Goal: Find specific page/section: Find specific page/section

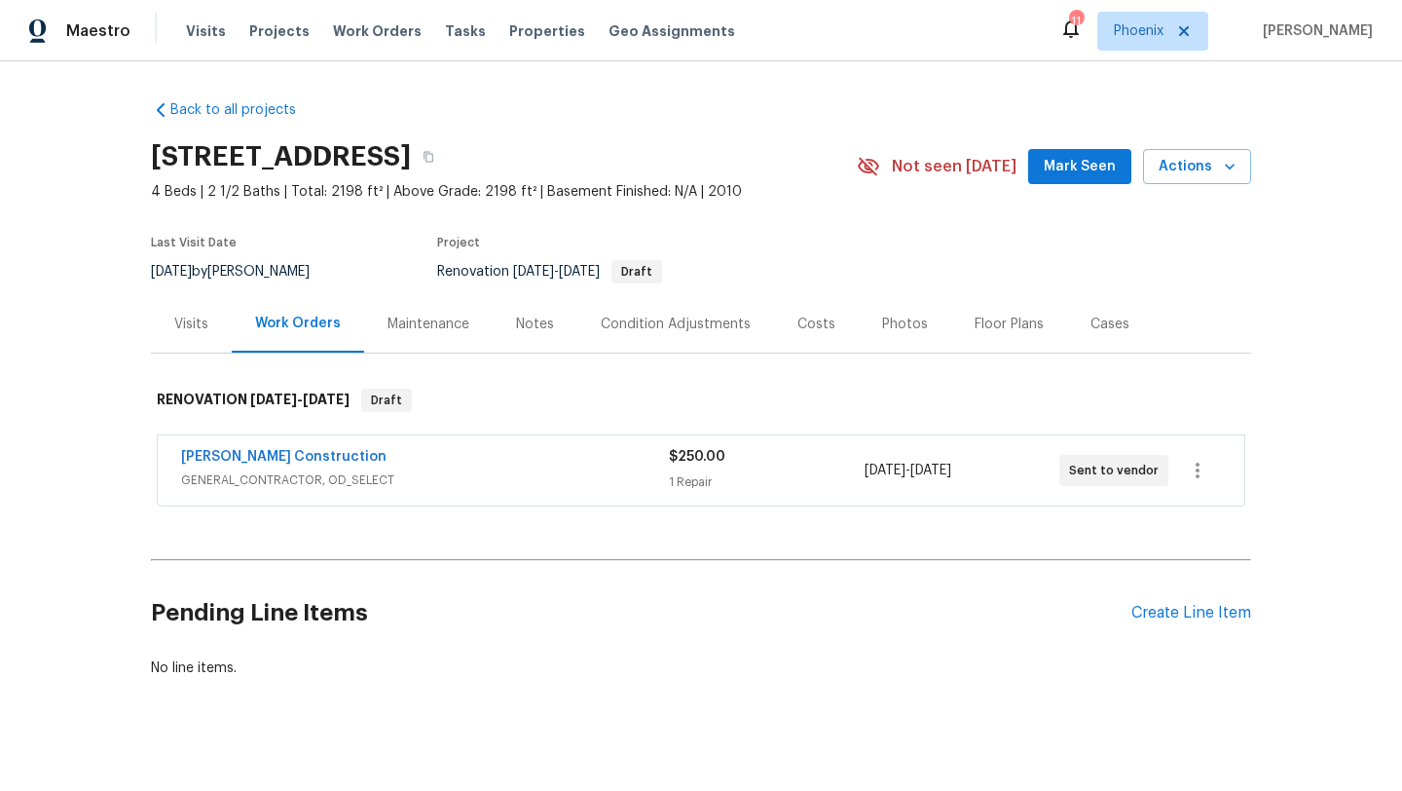
scroll to position [19, 0]
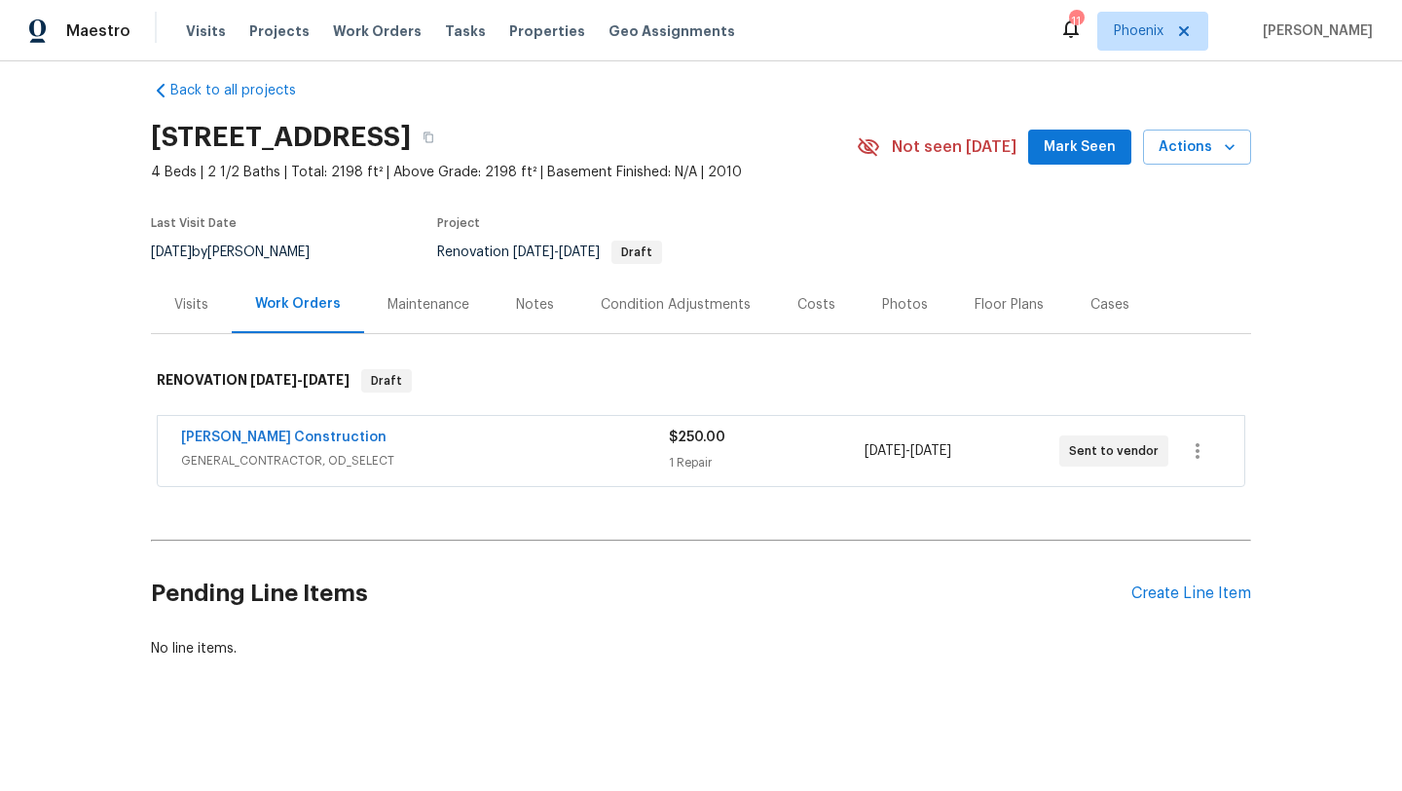
click at [193, 306] on div "Visits" at bounding box center [191, 304] width 34 height 19
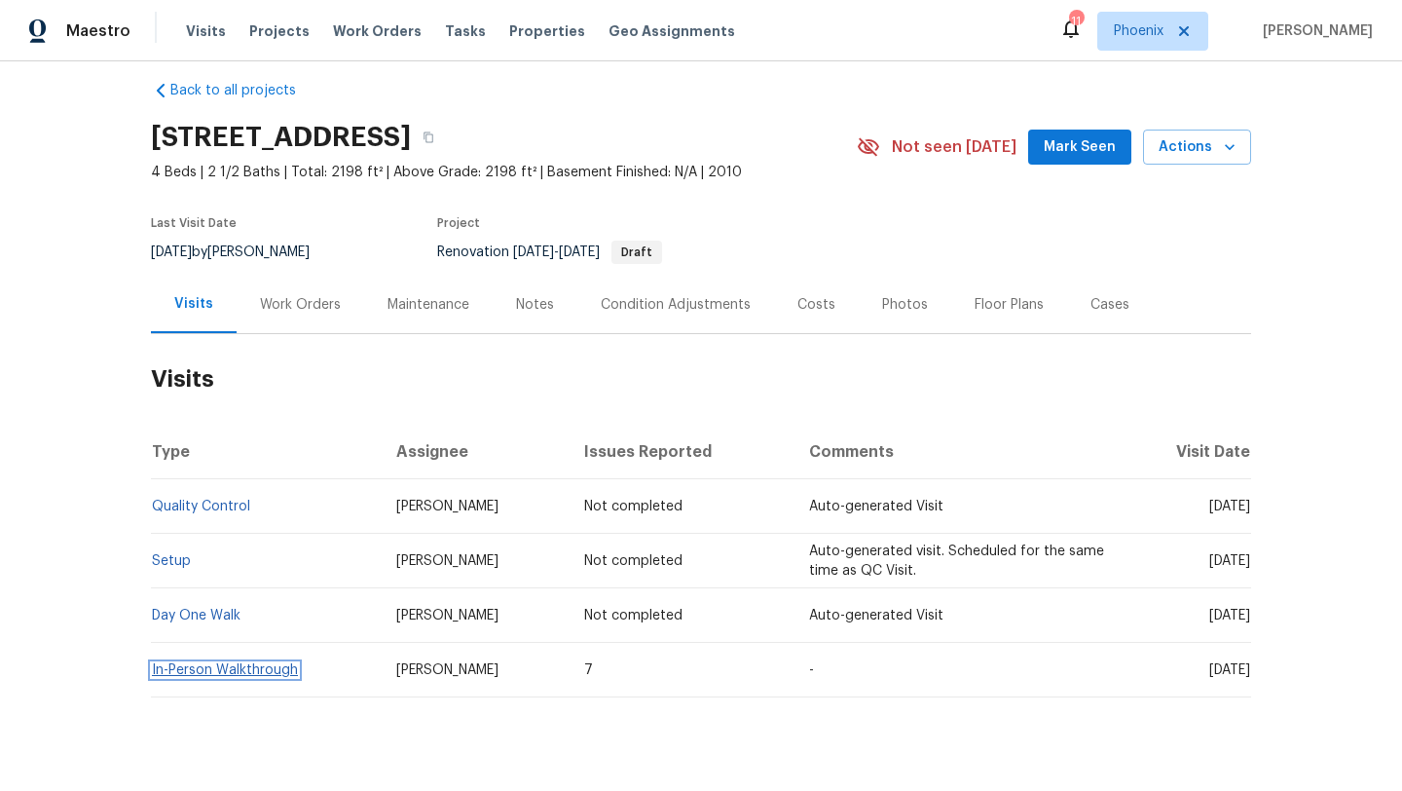
click at [229, 673] on link "In-Person Walkthrough" at bounding box center [225, 670] width 146 height 14
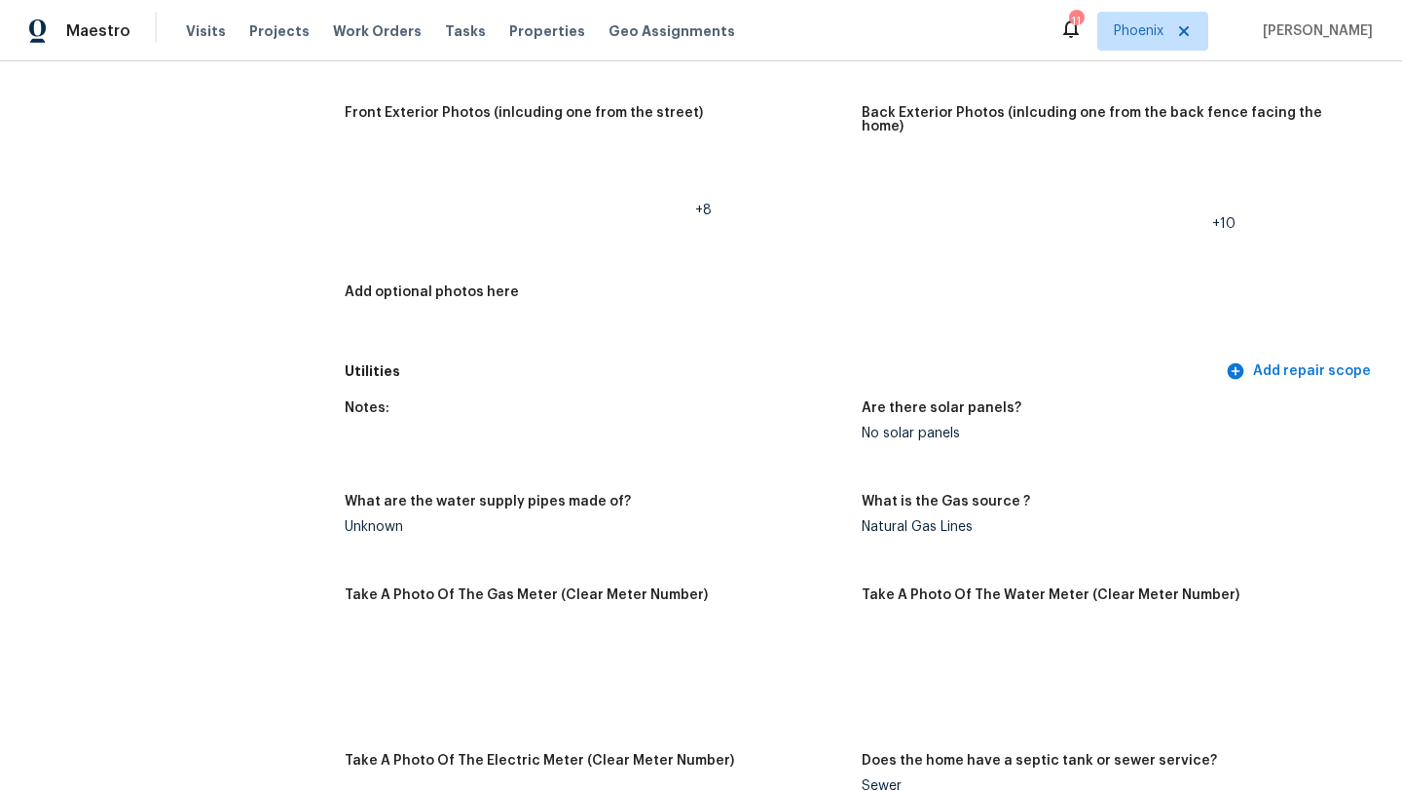
scroll to position [1081, 0]
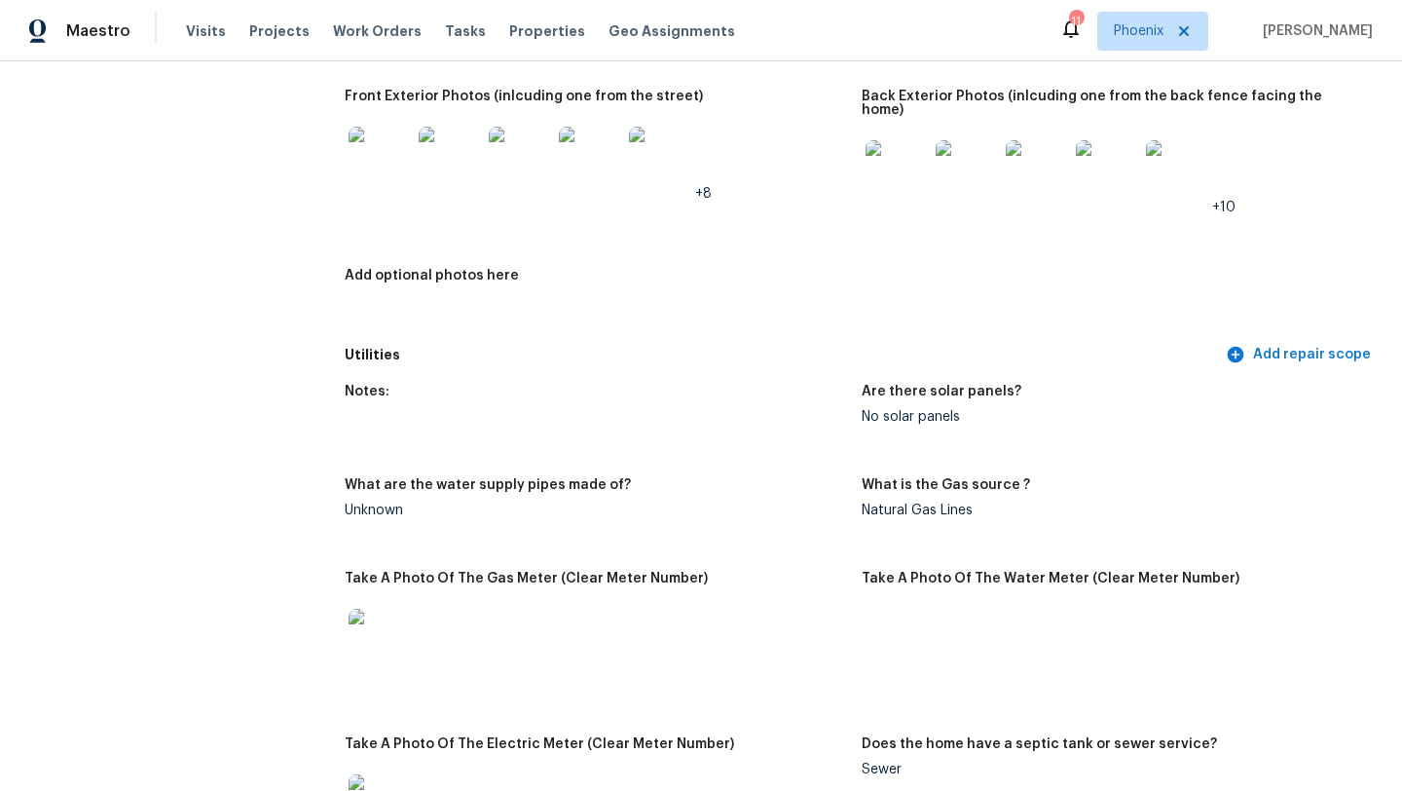
click at [383, 168] on img at bounding box center [380, 158] width 62 height 62
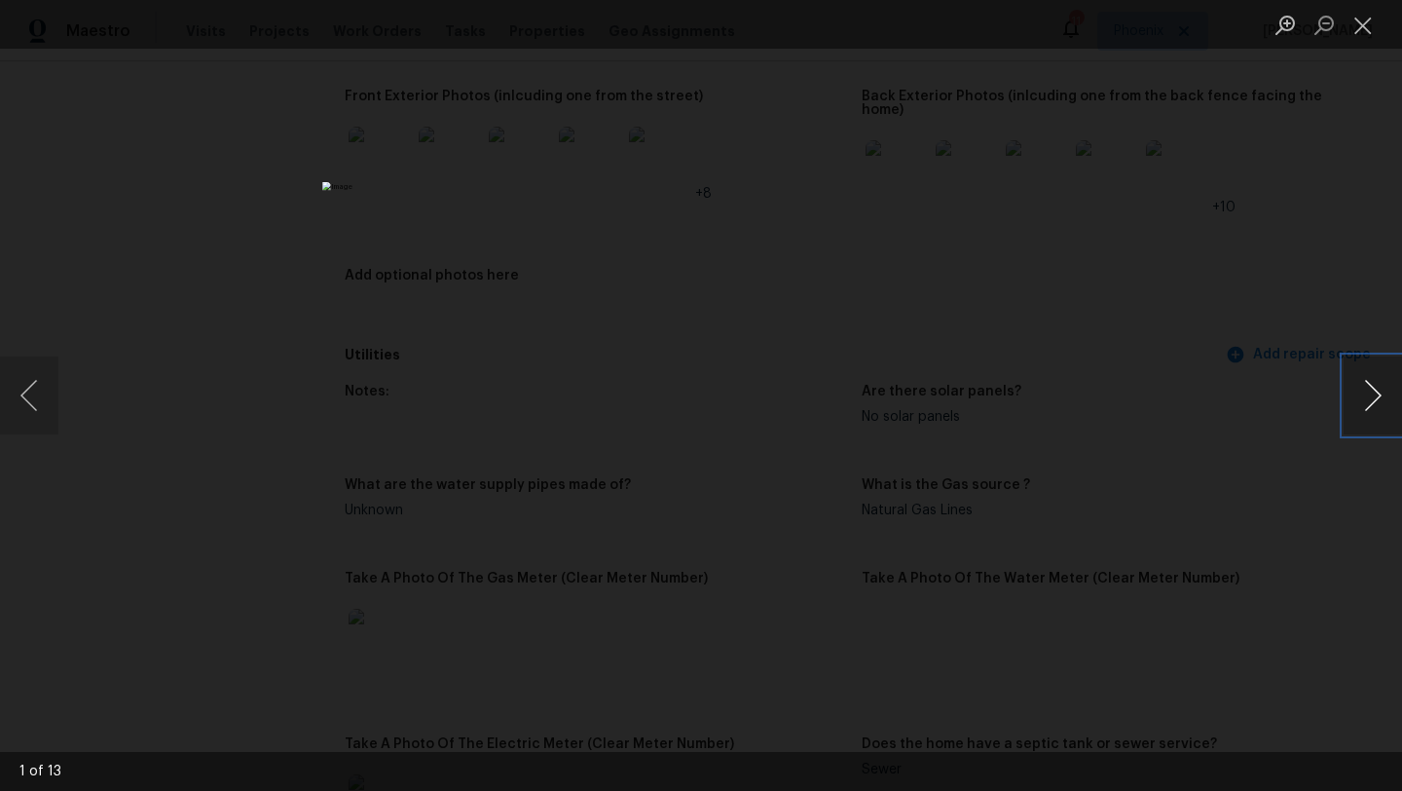
click at [1366, 401] on button "Next image" at bounding box center [1373, 395] width 58 height 78
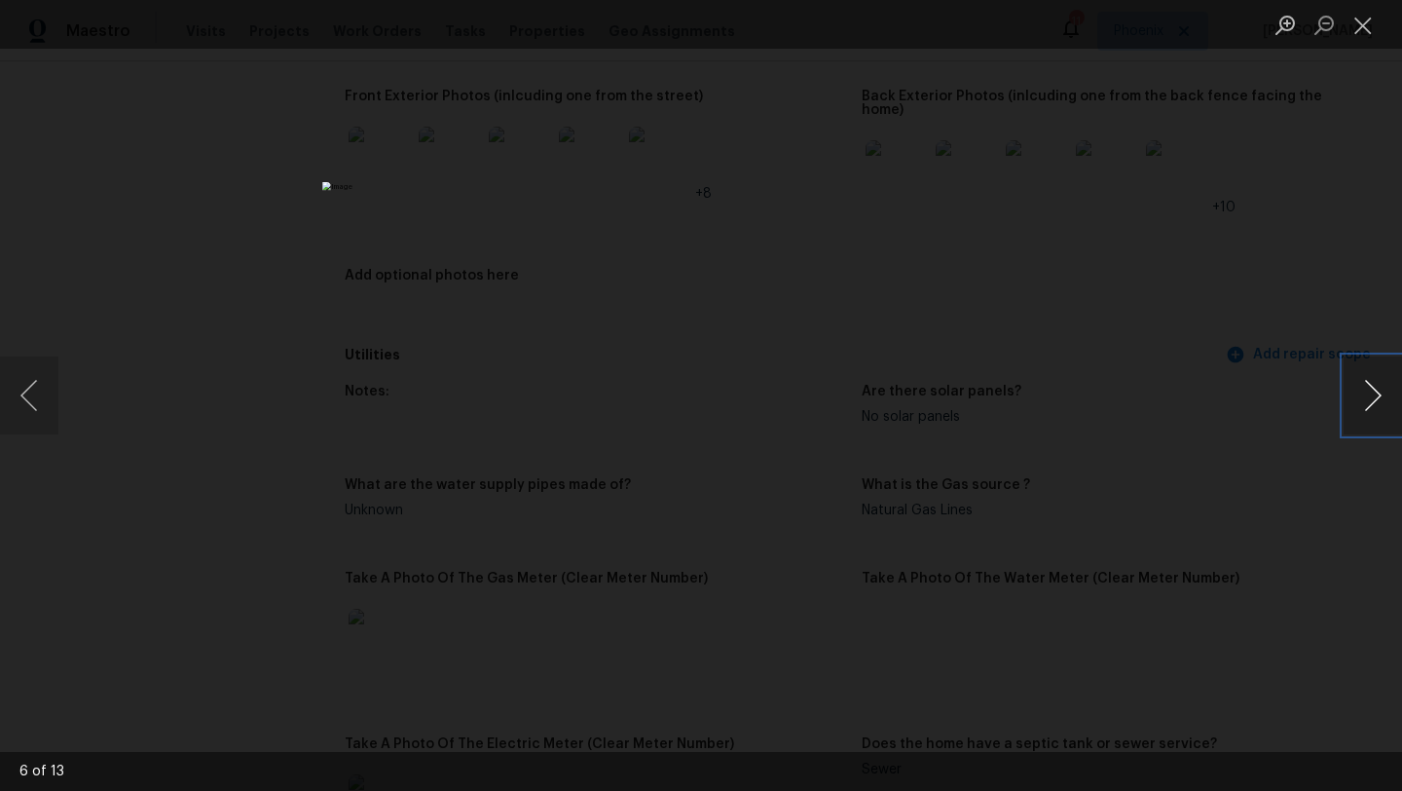
click at [1366, 401] on button "Next image" at bounding box center [1373, 395] width 58 height 78
click at [1366, 400] on button "Next image" at bounding box center [1373, 395] width 58 height 78
click at [1365, 25] on button "Close lightbox" at bounding box center [1363, 25] width 39 height 34
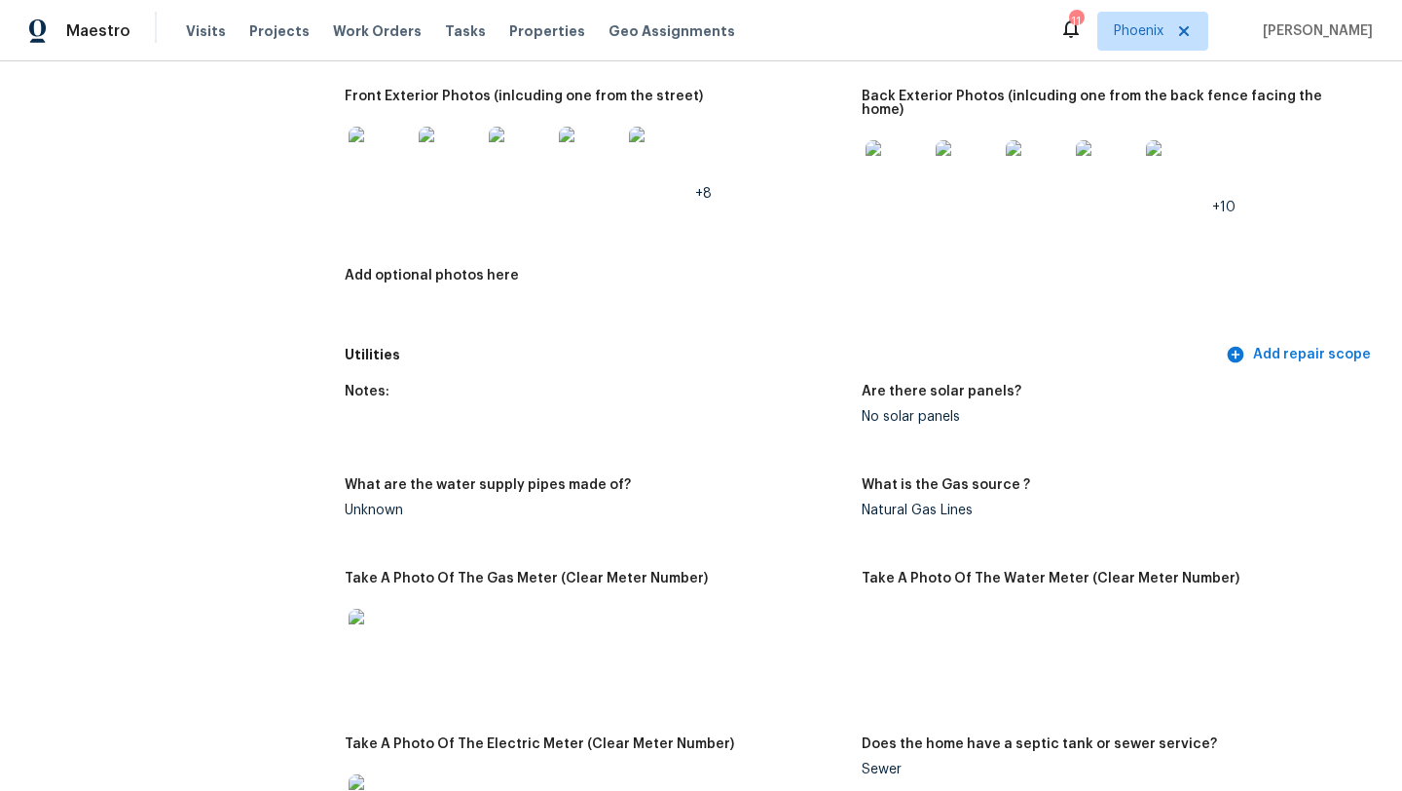
click at [912, 151] on img at bounding box center [897, 171] width 62 height 62
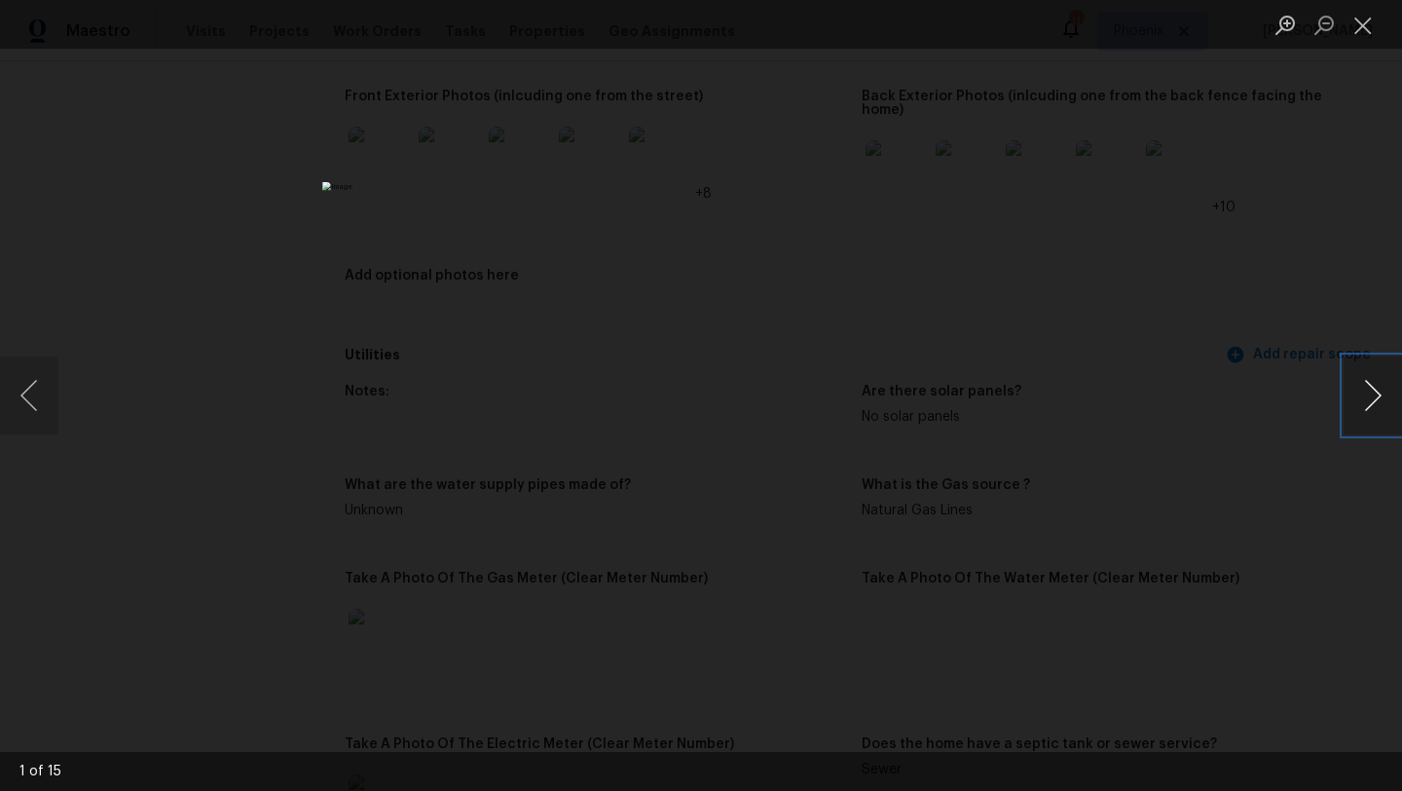
click at [1373, 395] on button "Next image" at bounding box center [1373, 395] width 58 height 78
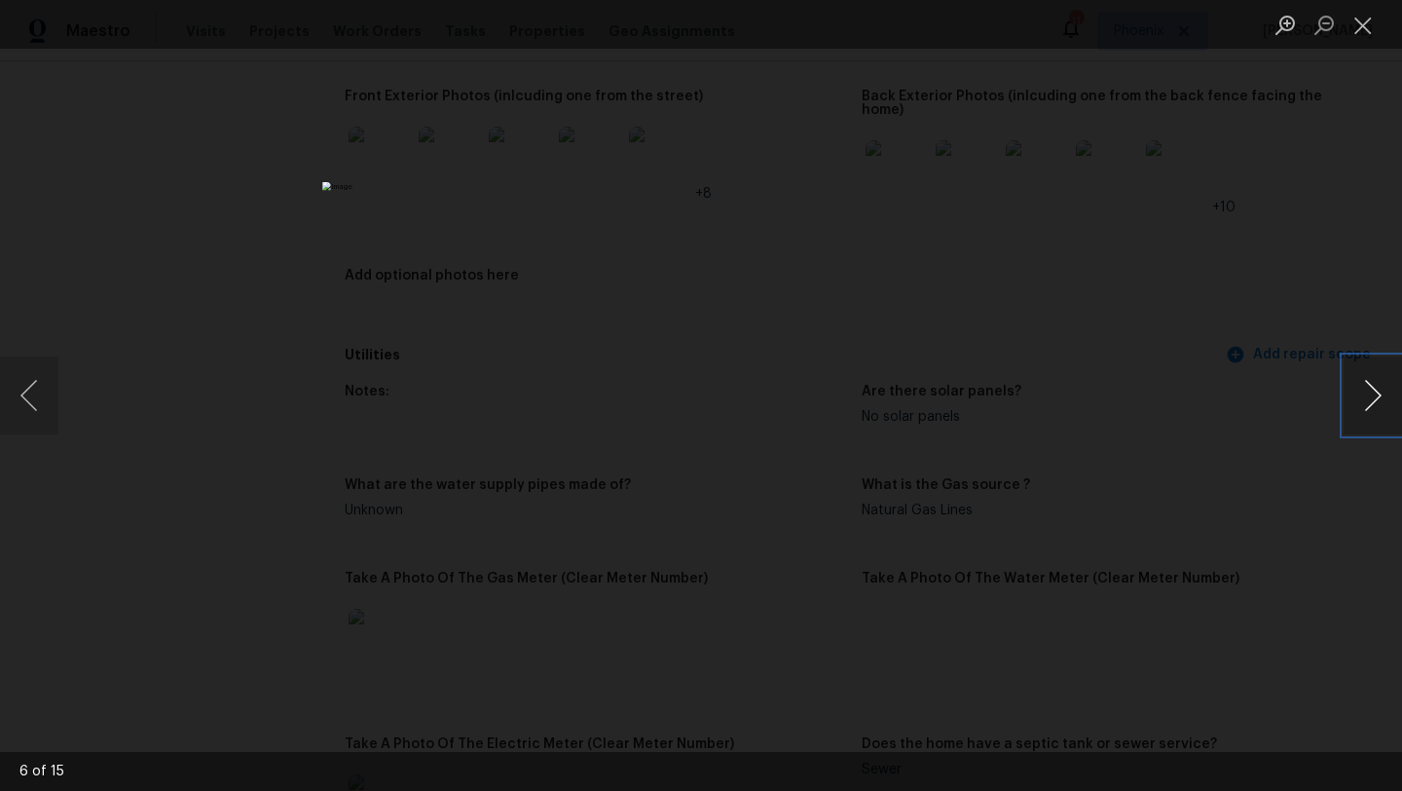
click at [1373, 395] on button "Next image" at bounding box center [1373, 395] width 58 height 78
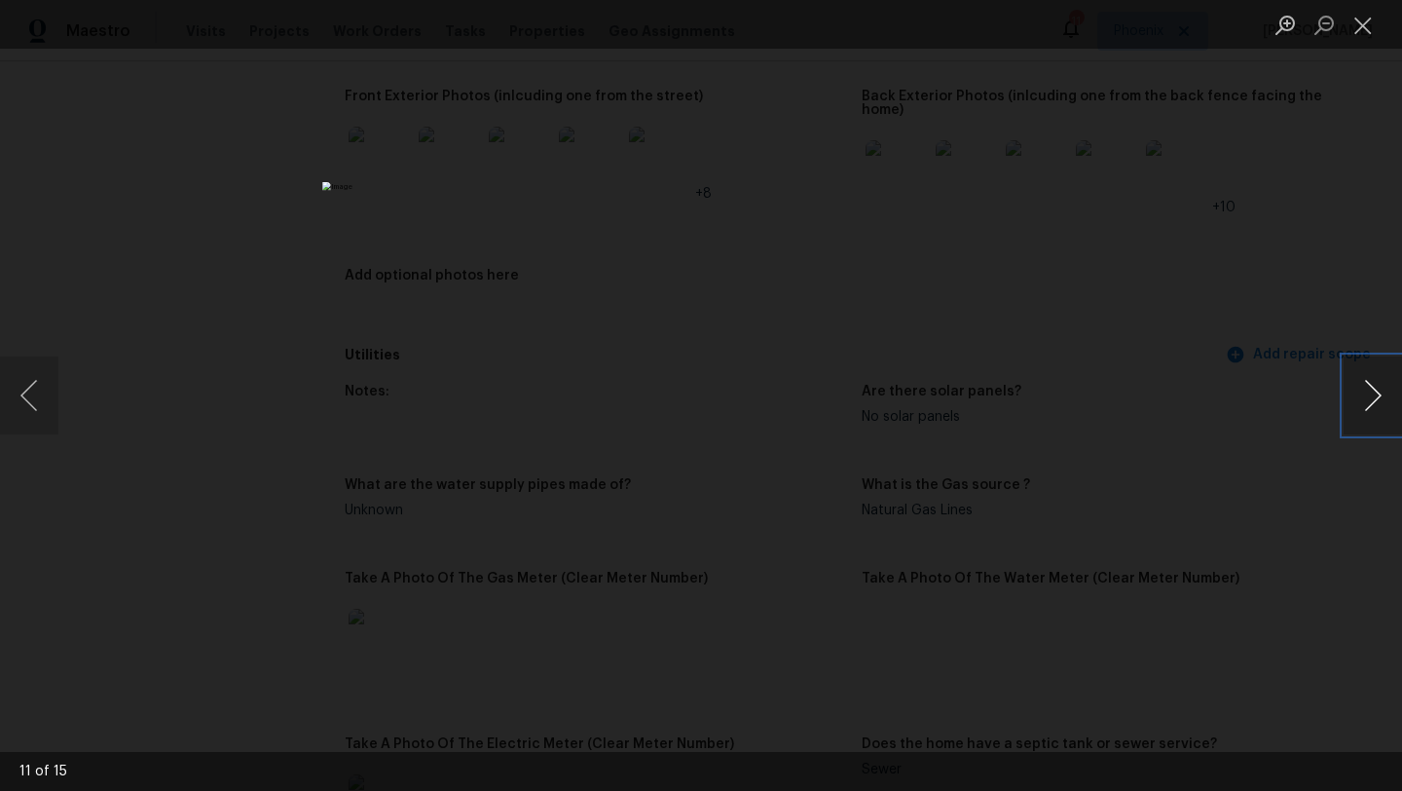
click at [1373, 395] on button "Next image" at bounding box center [1373, 395] width 58 height 78
click at [1360, 23] on button "Close lightbox" at bounding box center [1363, 25] width 39 height 34
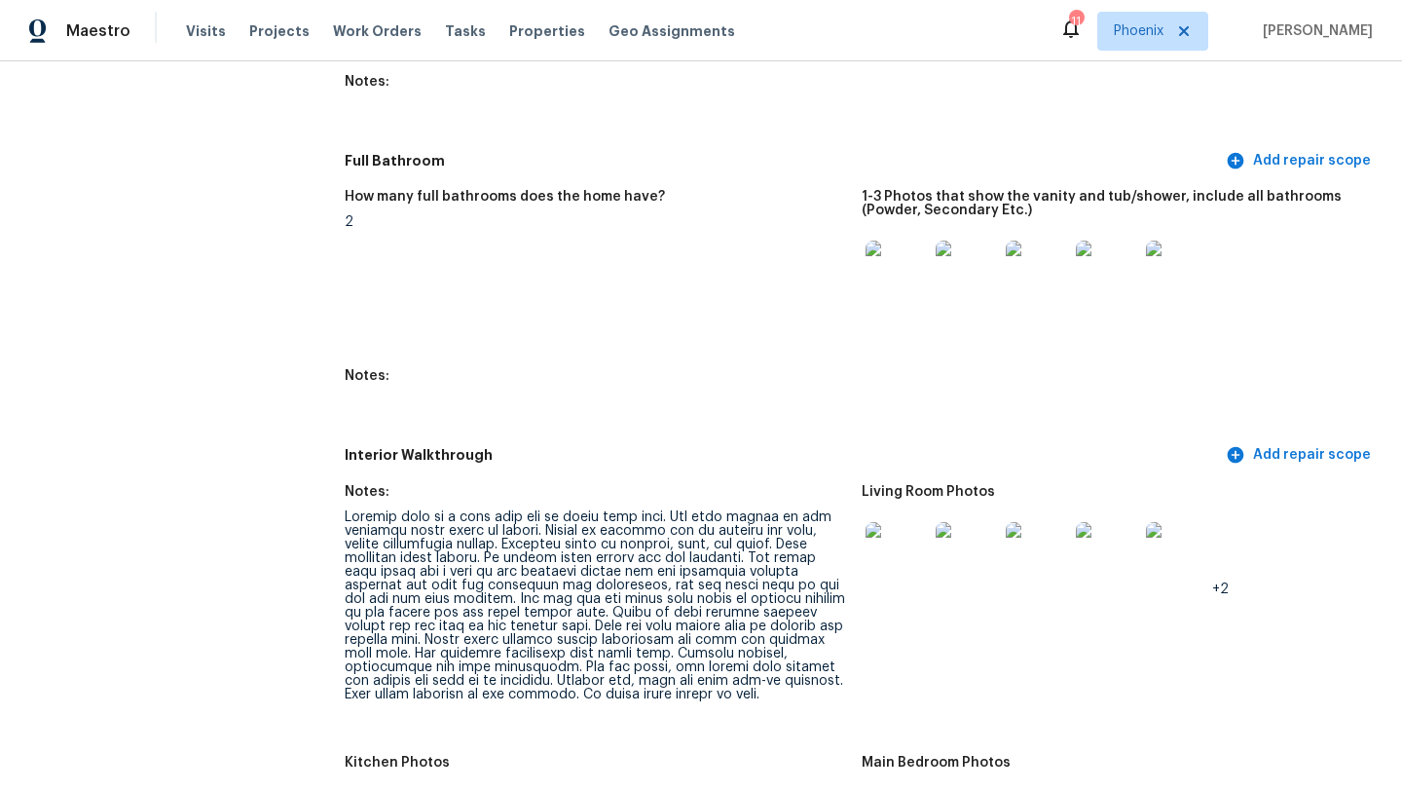
scroll to position [2420, 0]
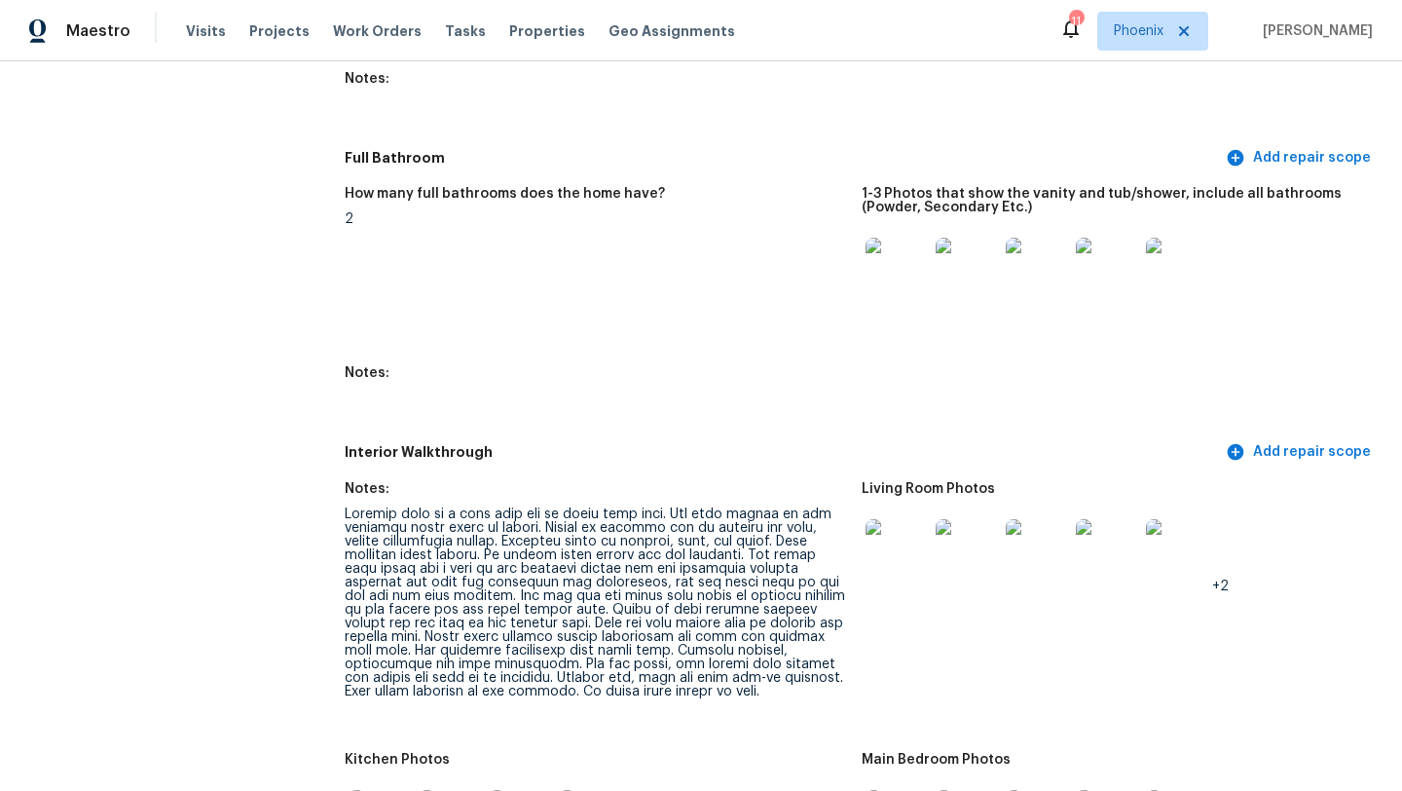
click at [900, 557] on img at bounding box center [897, 550] width 62 height 62
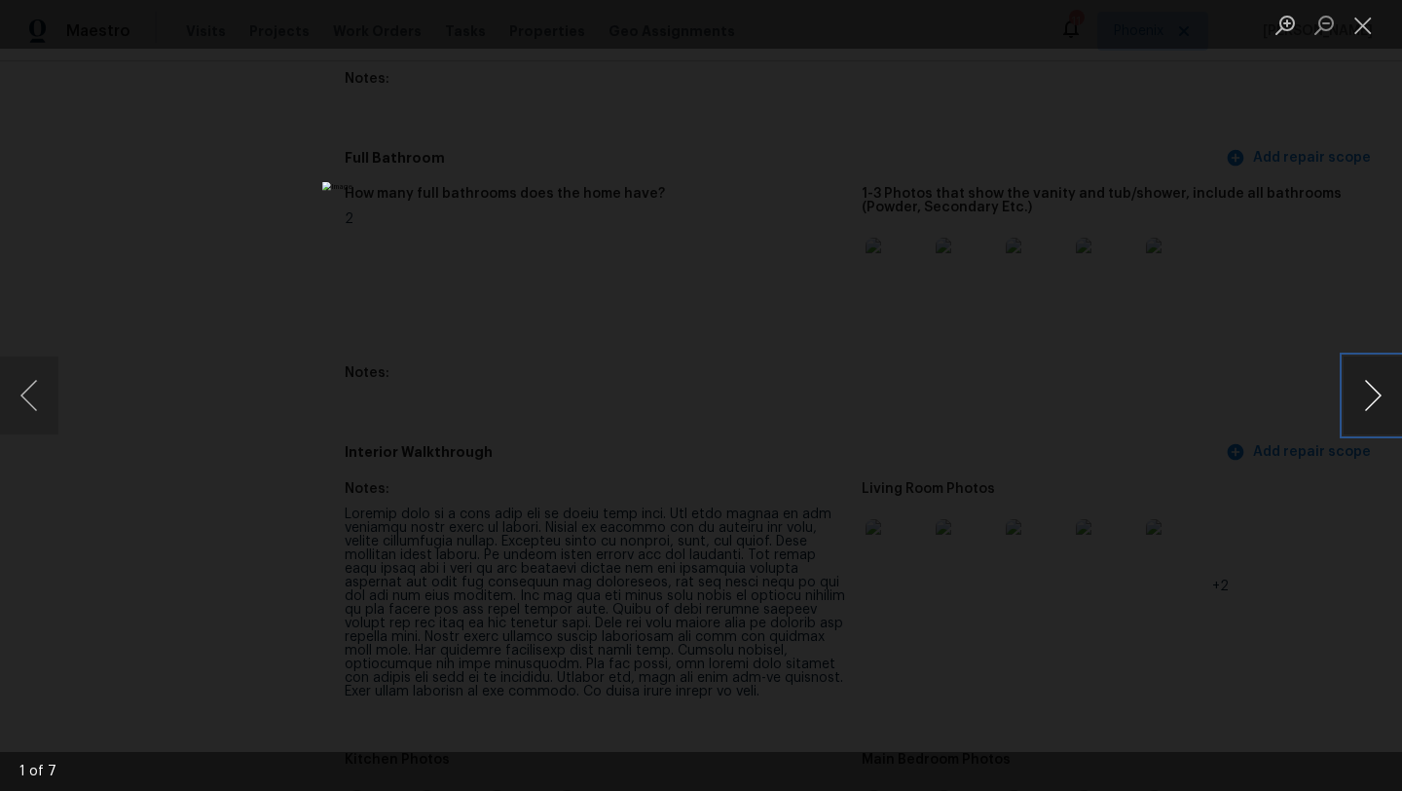
click at [1368, 404] on button "Next image" at bounding box center [1373, 395] width 58 height 78
click at [1369, 404] on button "Next image" at bounding box center [1373, 395] width 58 height 78
click at [1368, 404] on button "Next image" at bounding box center [1373, 395] width 58 height 78
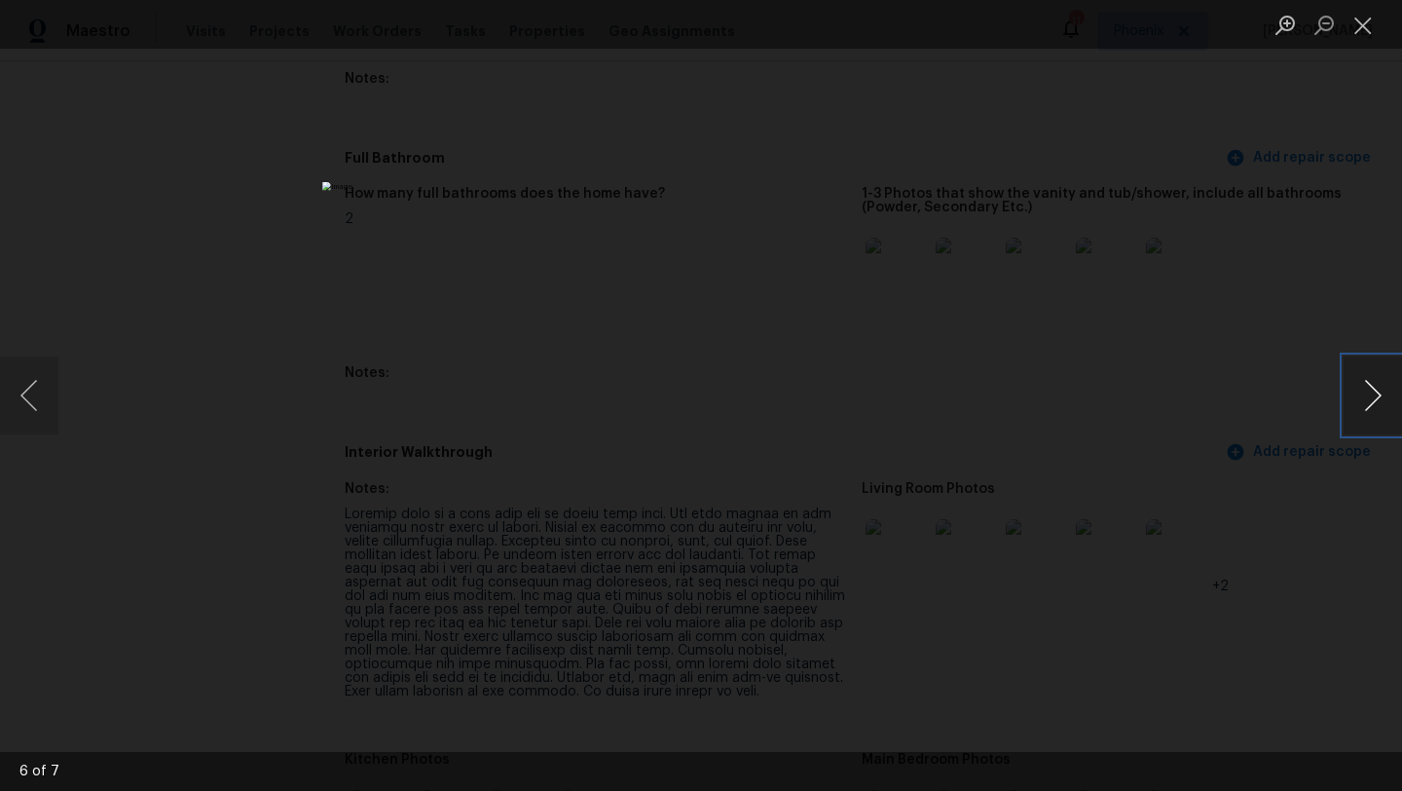
click at [1368, 404] on button "Next image" at bounding box center [1373, 395] width 58 height 78
click at [1368, 403] on button "Next image" at bounding box center [1373, 395] width 58 height 78
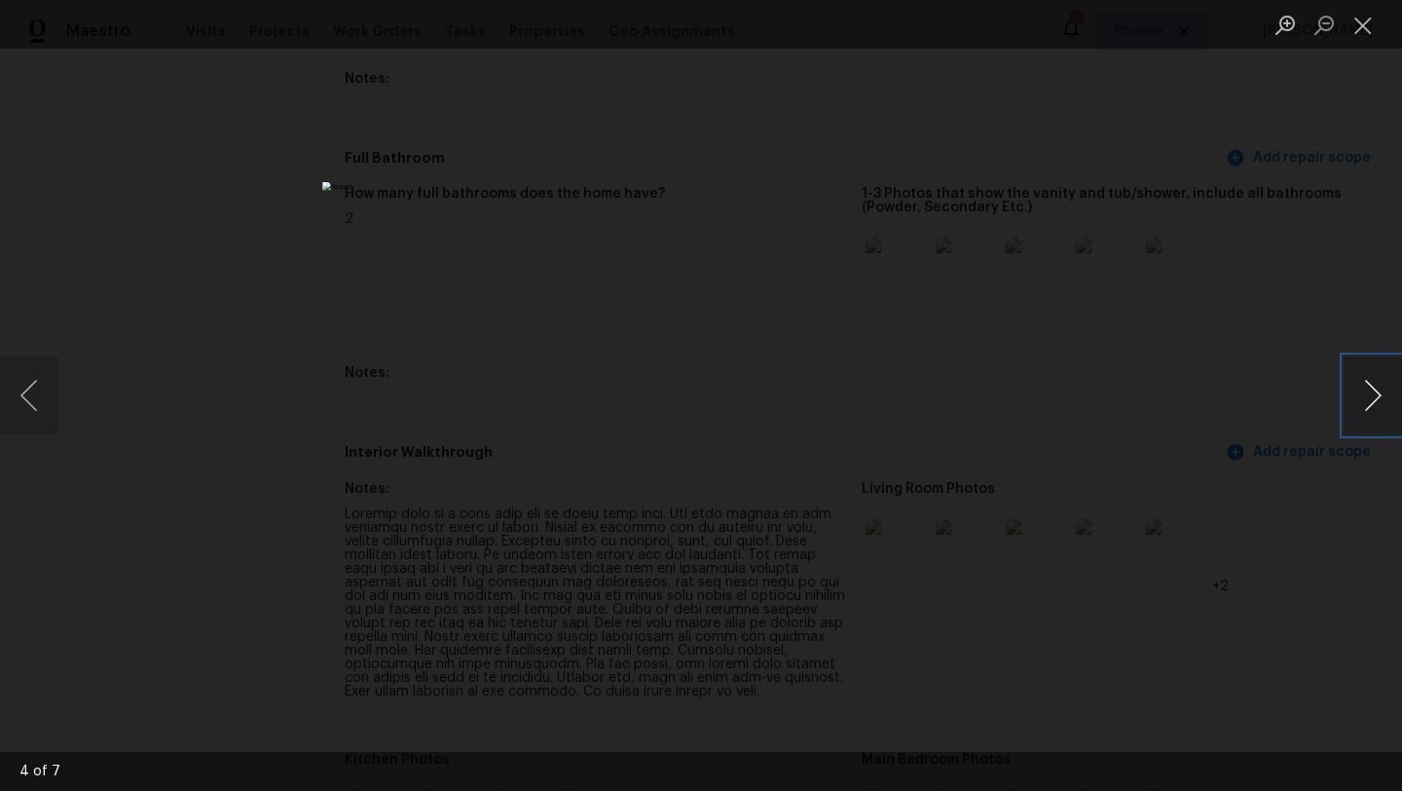
click at [1368, 403] on button "Next image" at bounding box center [1373, 395] width 58 height 78
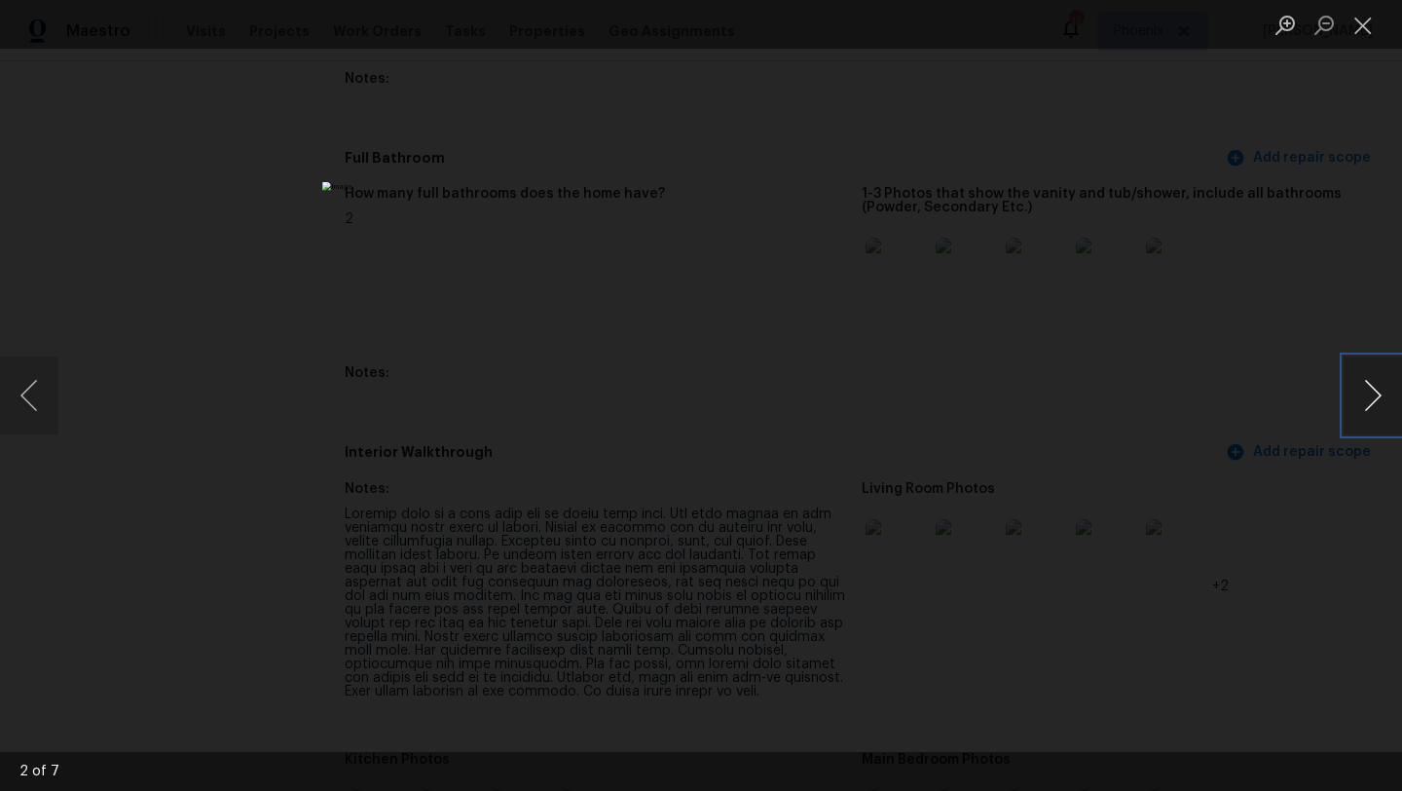
click at [1368, 403] on button "Next image" at bounding box center [1373, 395] width 58 height 78
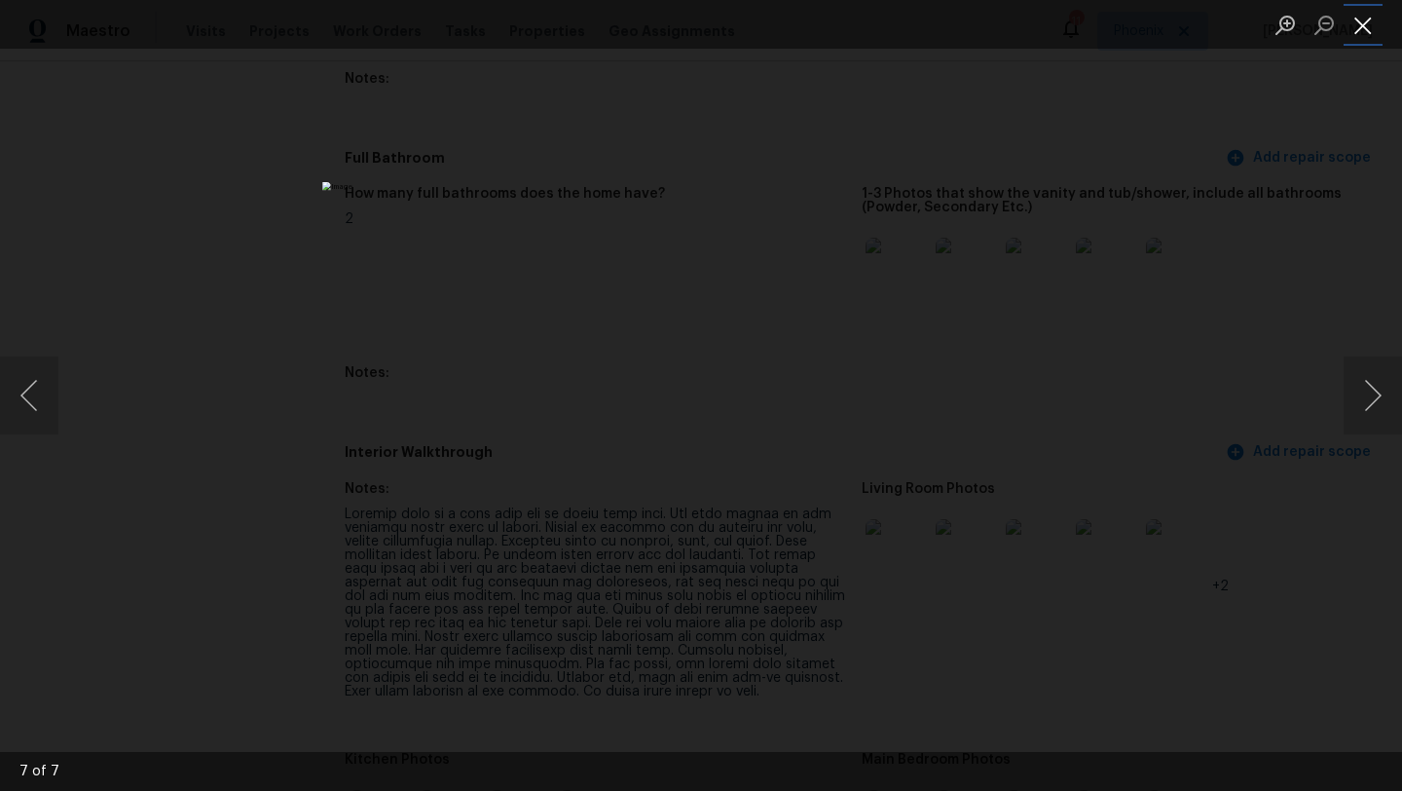
click at [1364, 16] on button "Close lightbox" at bounding box center [1363, 25] width 39 height 34
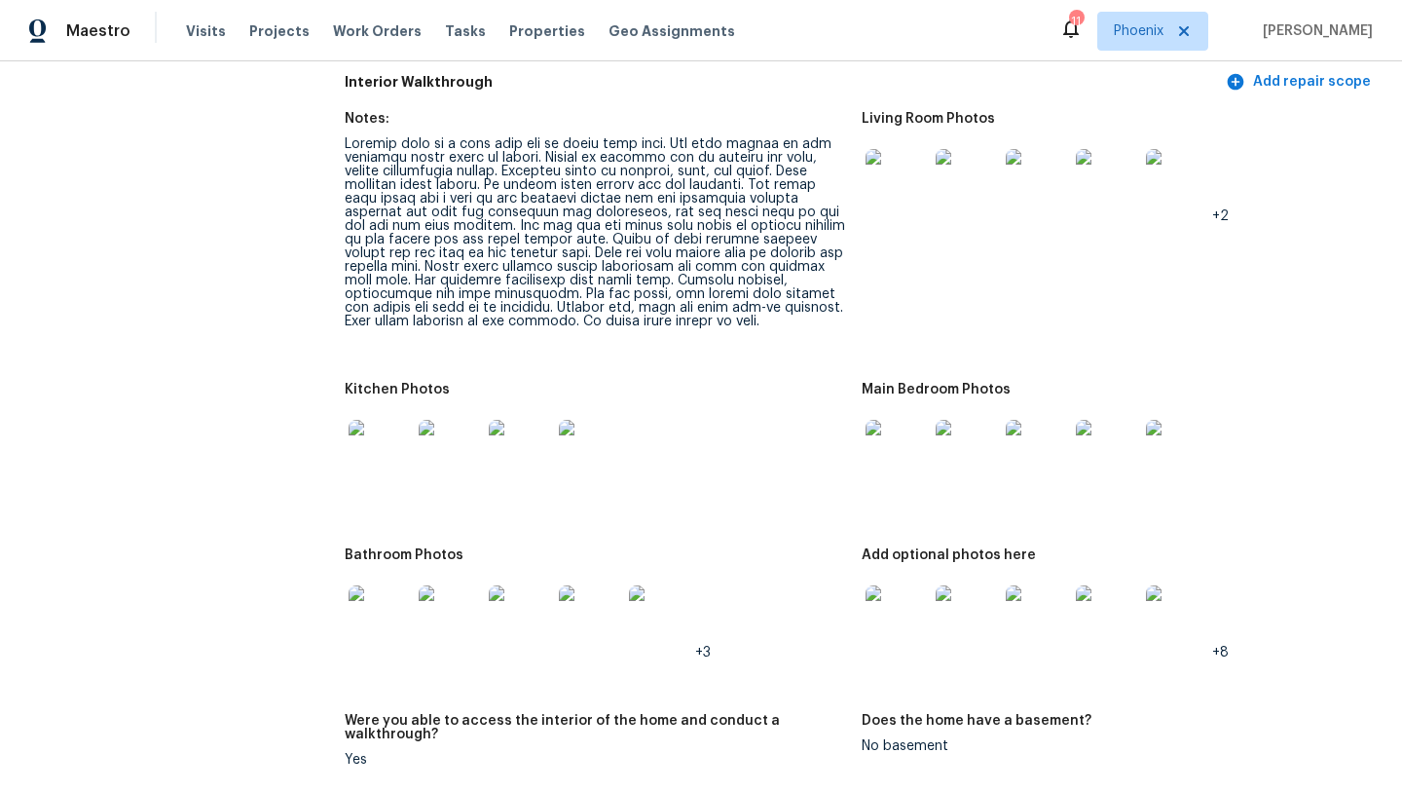
scroll to position [2940, 0]
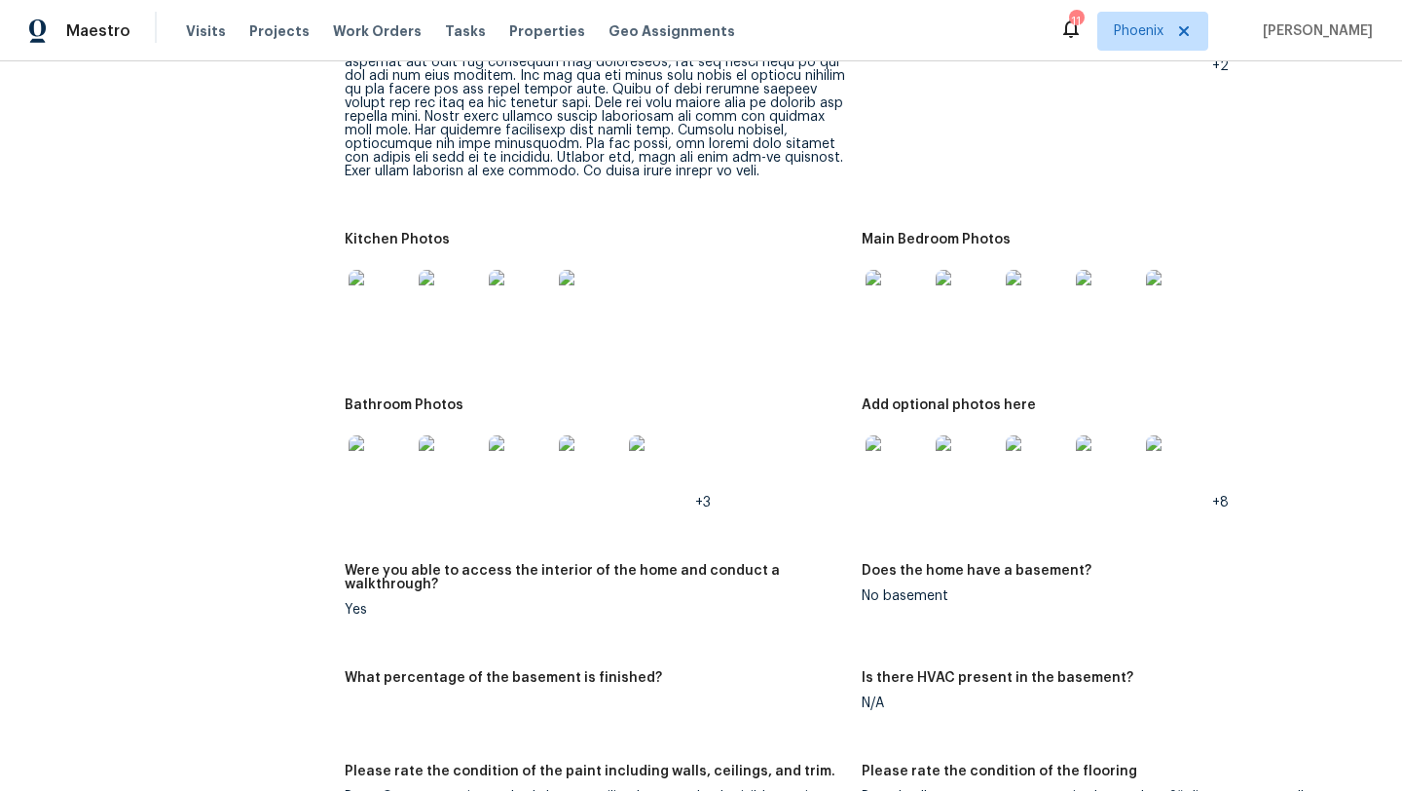
click at [903, 270] on img at bounding box center [897, 301] width 62 height 62
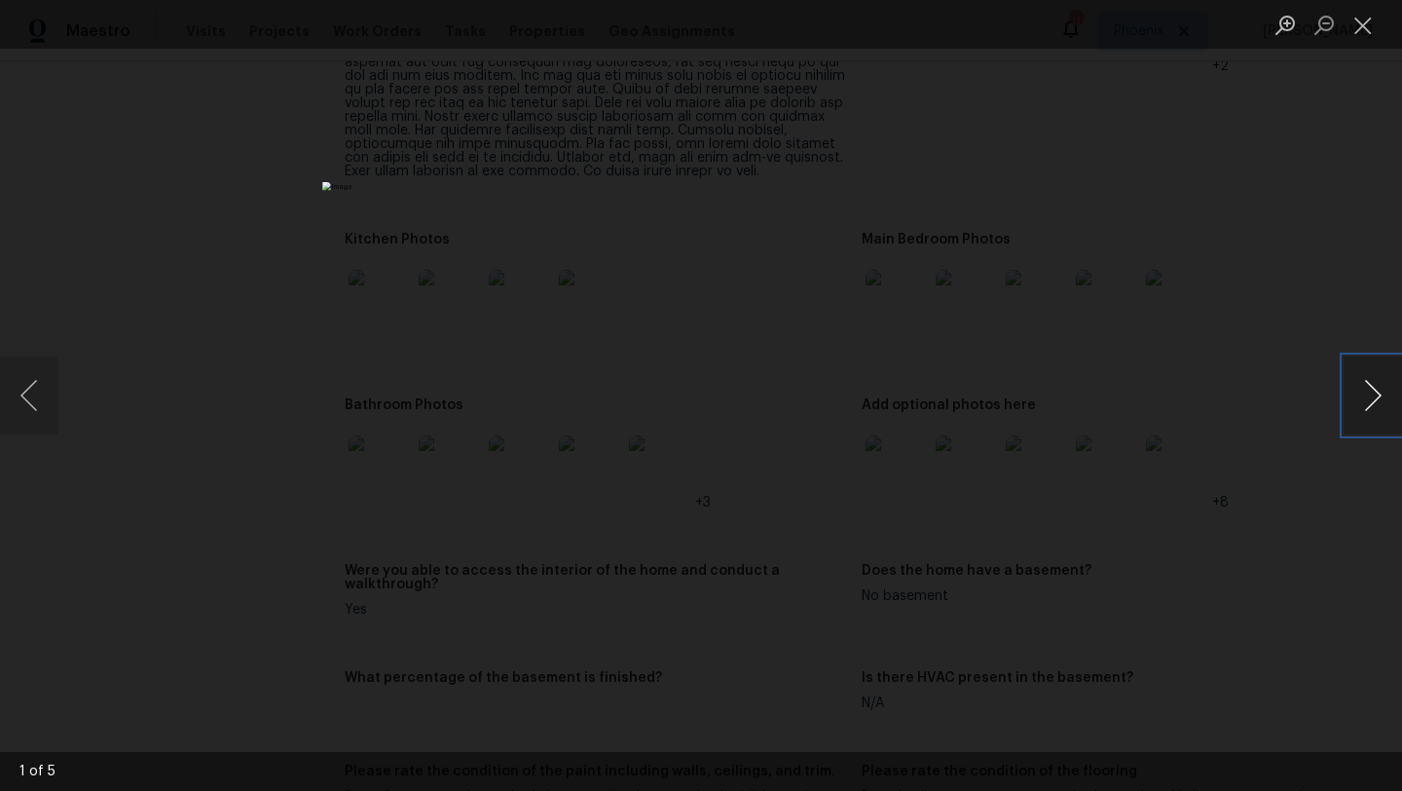
click at [1373, 407] on button "Next image" at bounding box center [1373, 395] width 58 height 78
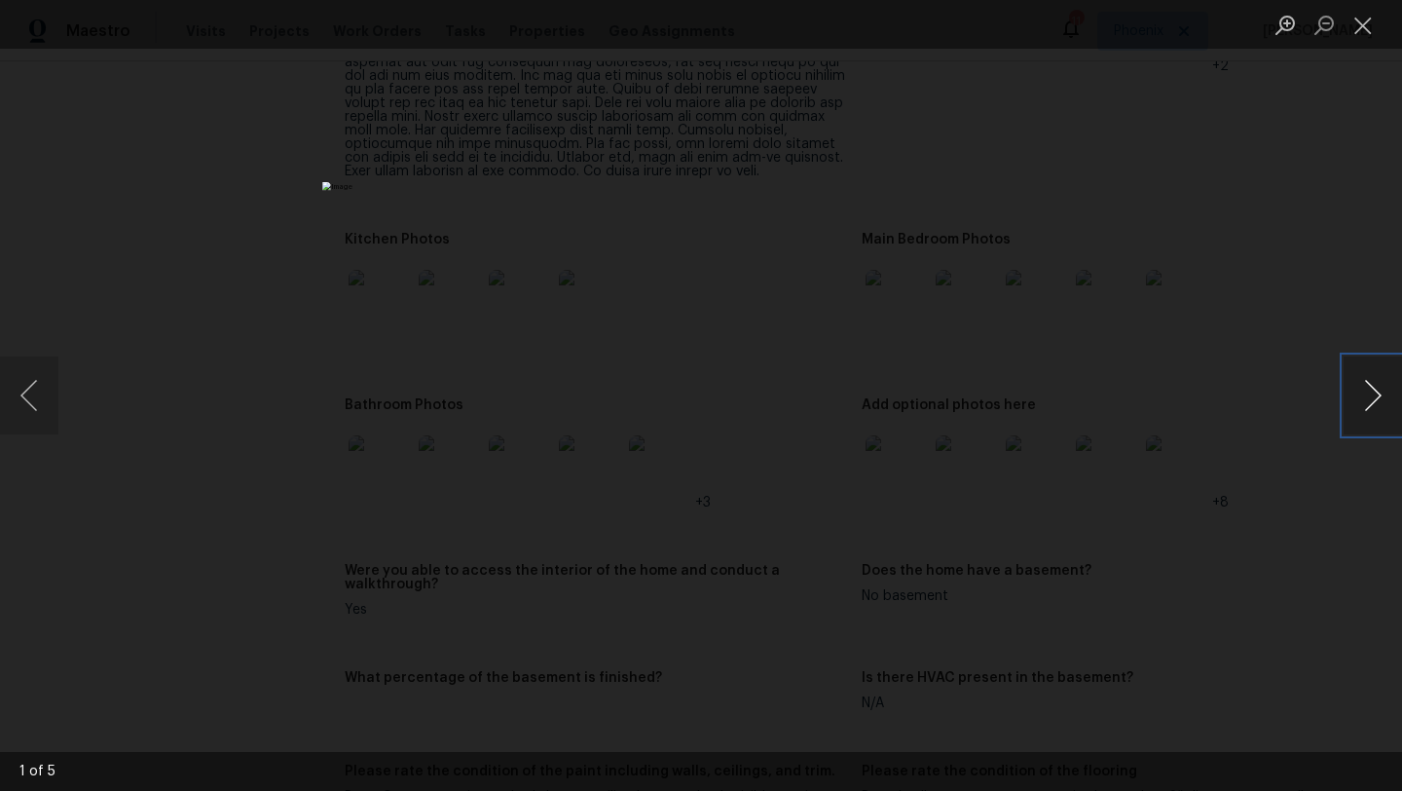
click at [1373, 407] on button "Next image" at bounding box center [1373, 395] width 58 height 78
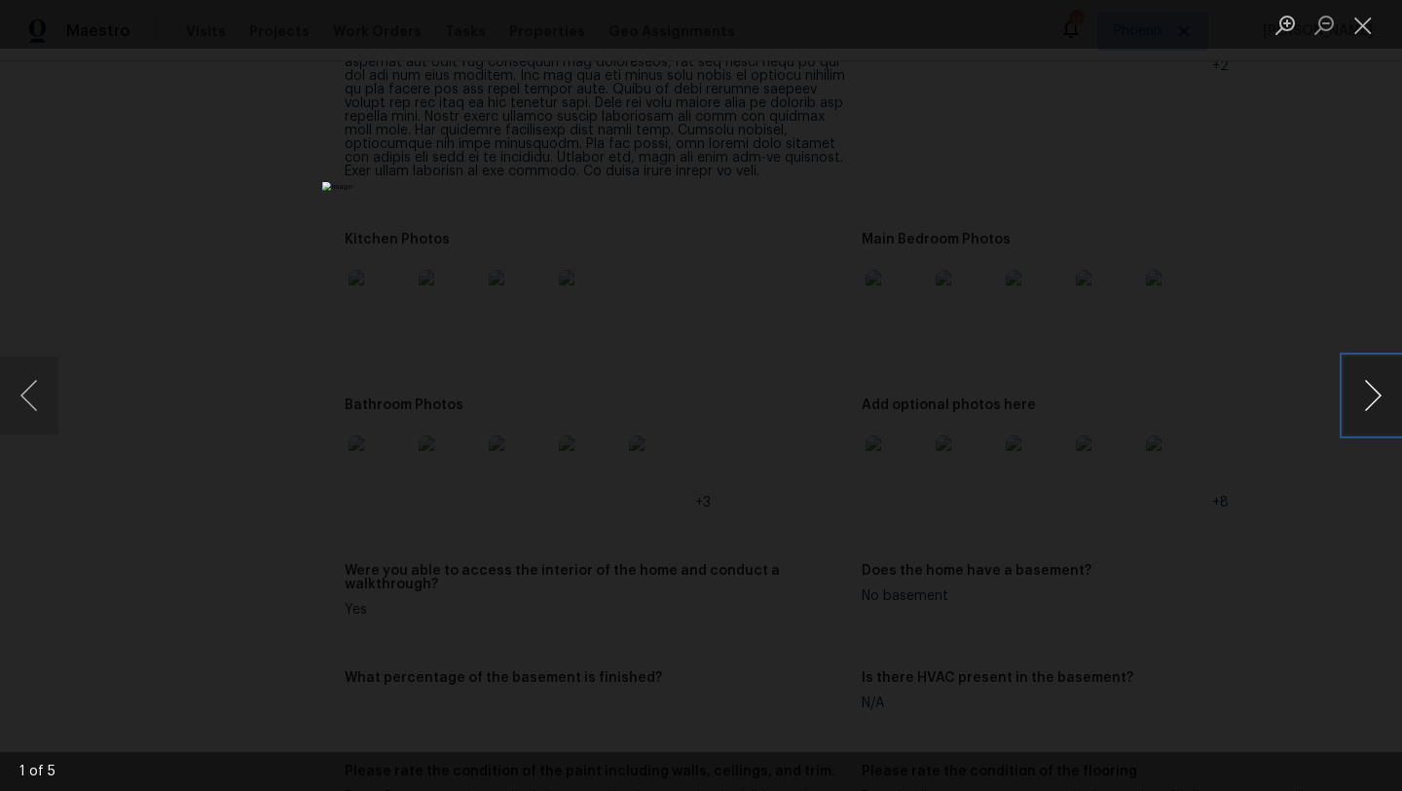
click at [1373, 407] on button "Next image" at bounding box center [1373, 395] width 58 height 78
click at [1374, 30] on button "Close lightbox" at bounding box center [1363, 25] width 39 height 34
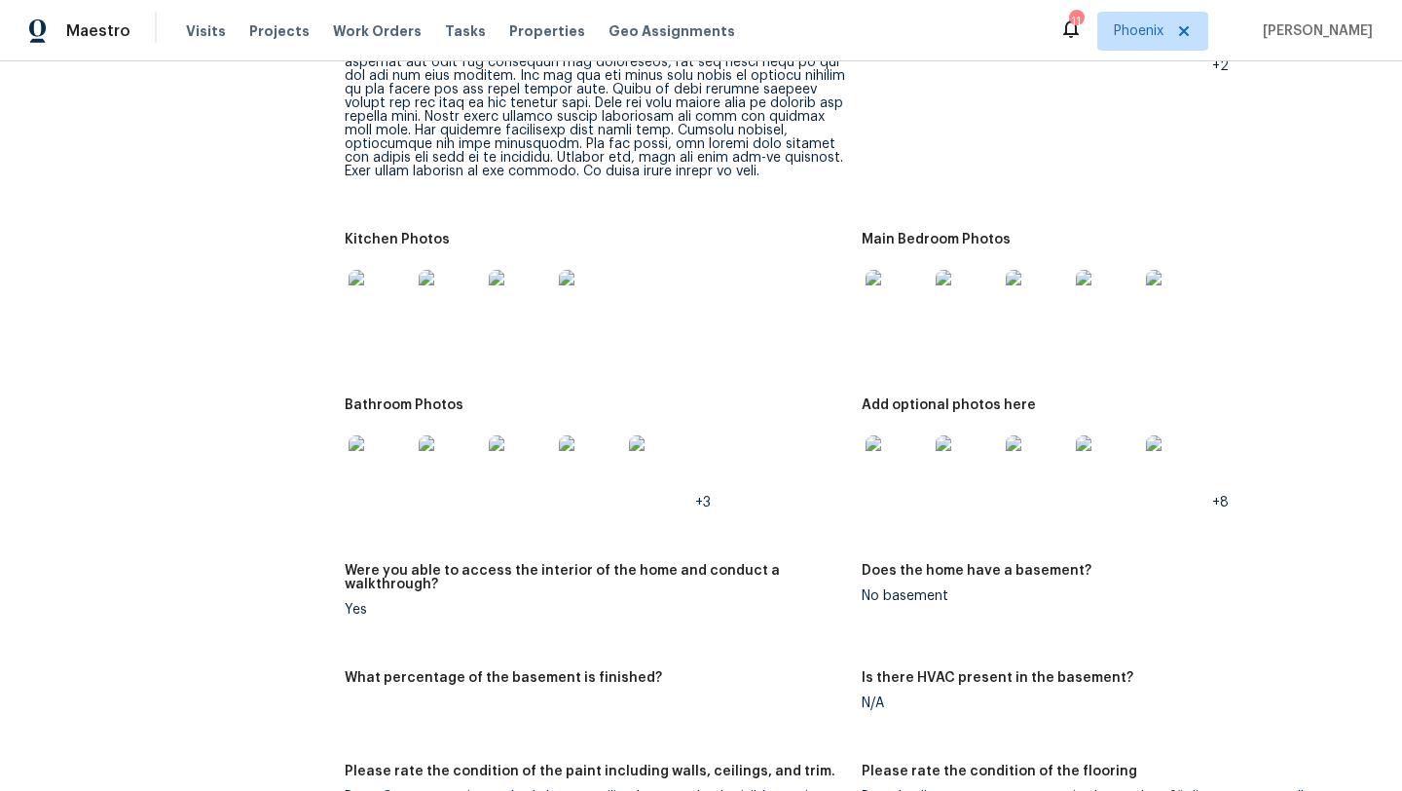
click at [372, 465] on img at bounding box center [380, 466] width 62 height 62
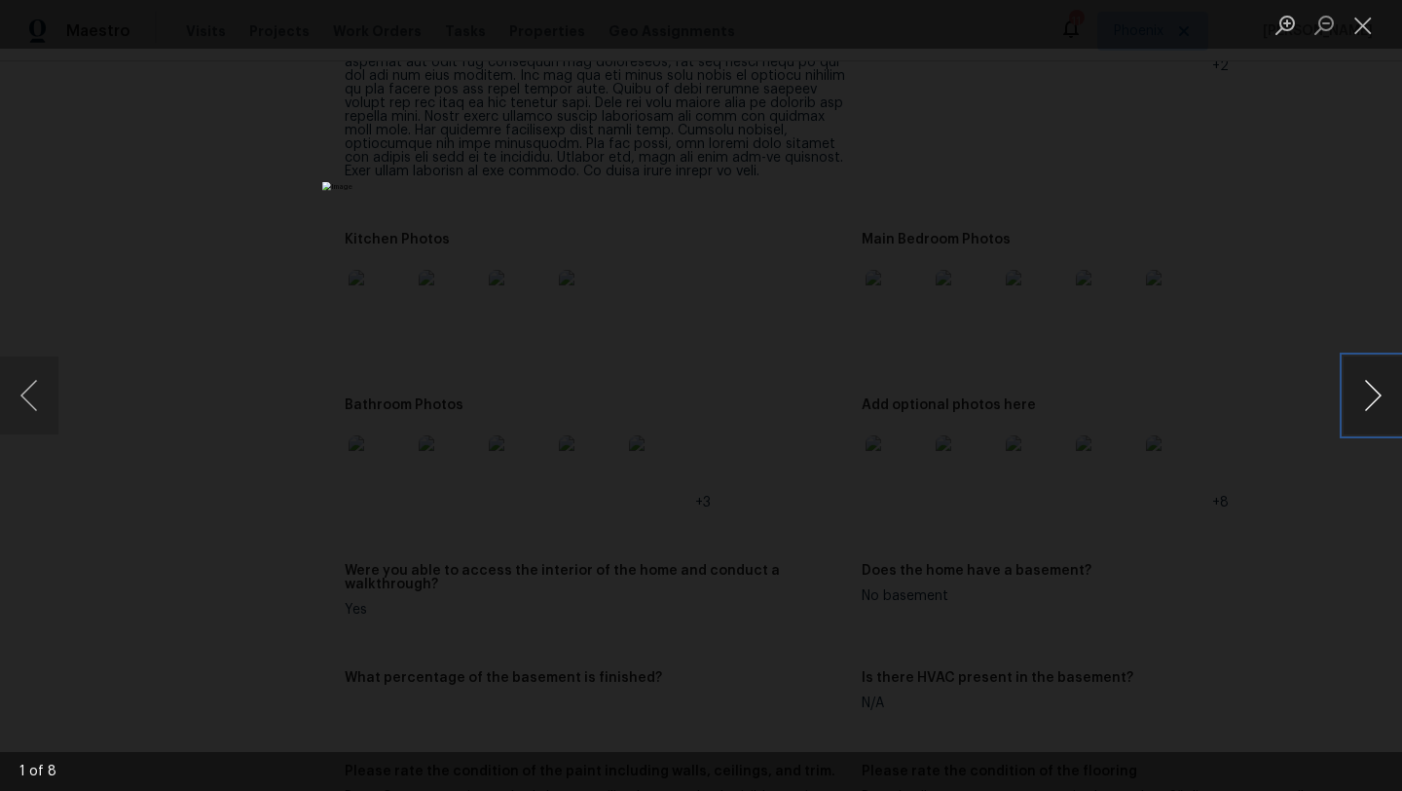
click at [1380, 393] on button "Next image" at bounding box center [1373, 395] width 58 height 78
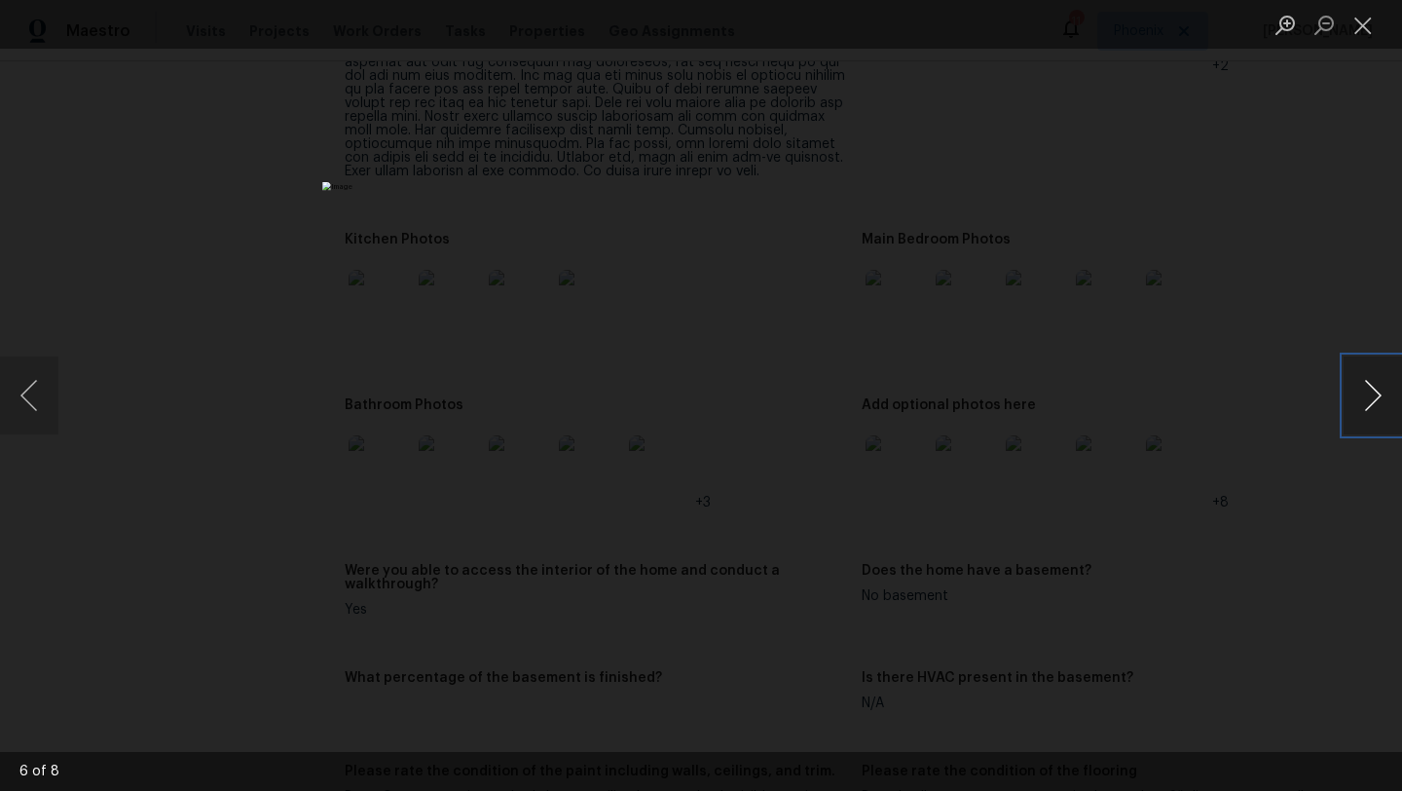
click at [1380, 393] on button "Next image" at bounding box center [1373, 395] width 58 height 78
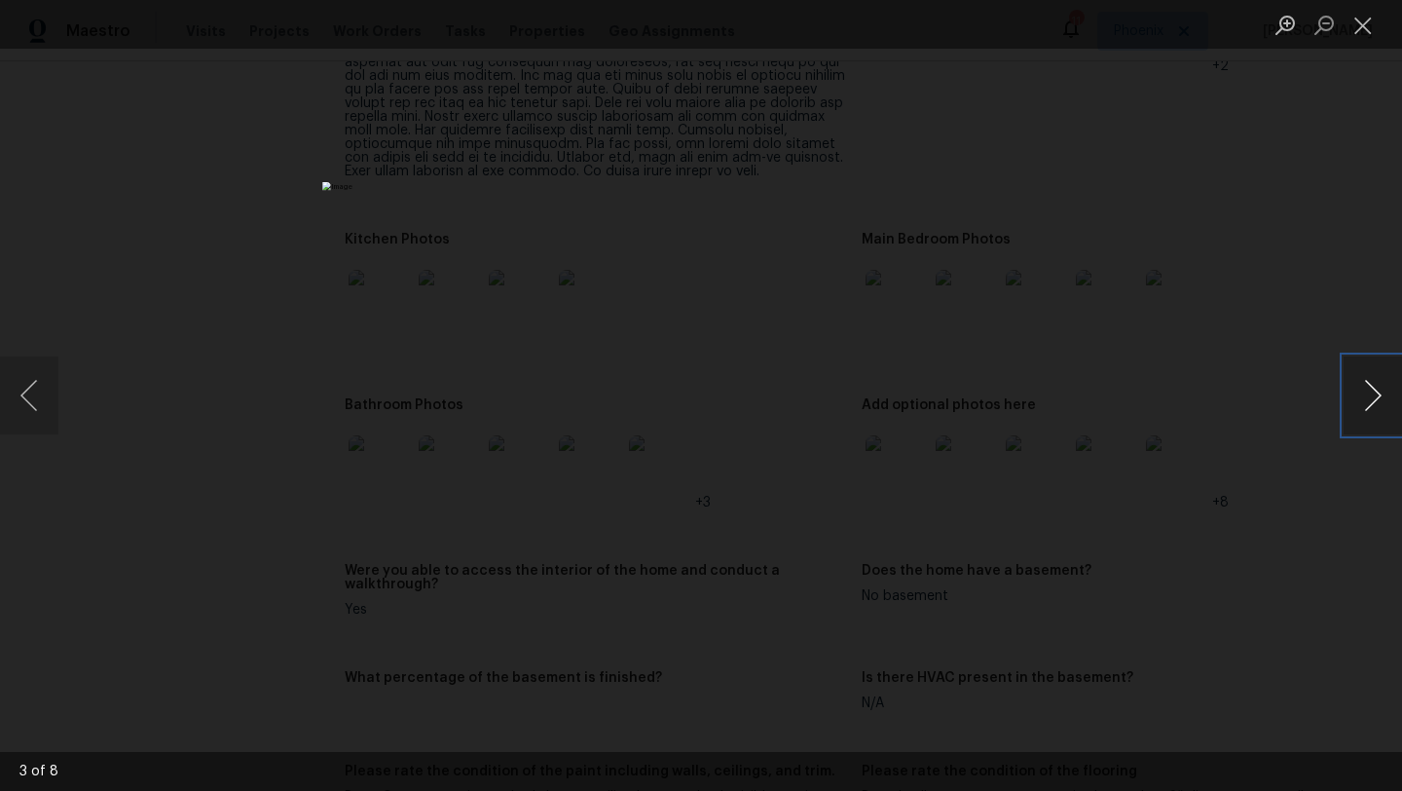
click at [1380, 393] on button "Next image" at bounding box center [1373, 395] width 58 height 78
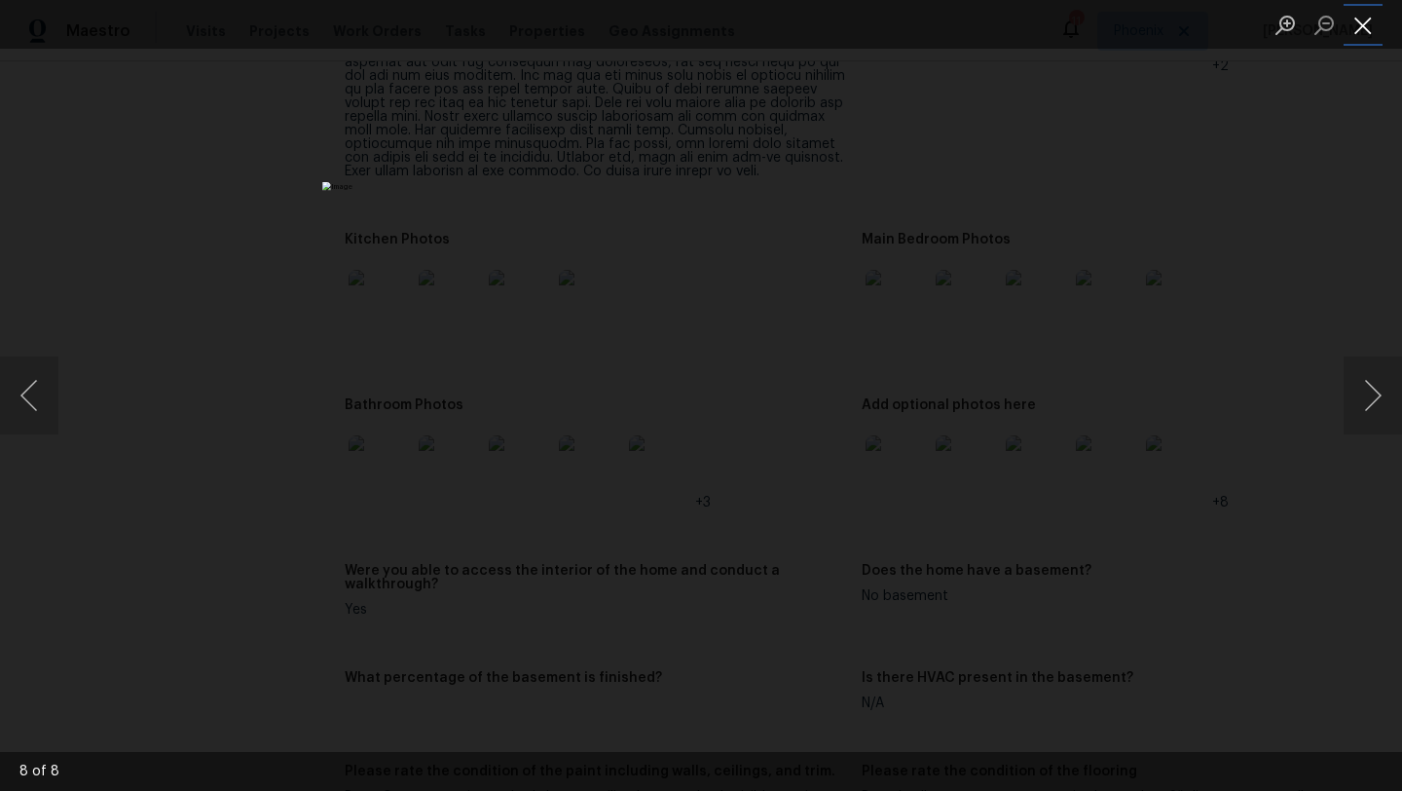
click at [1354, 25] on button "Close lightbox" at bounding box center [1363, 25] width 39 height 34
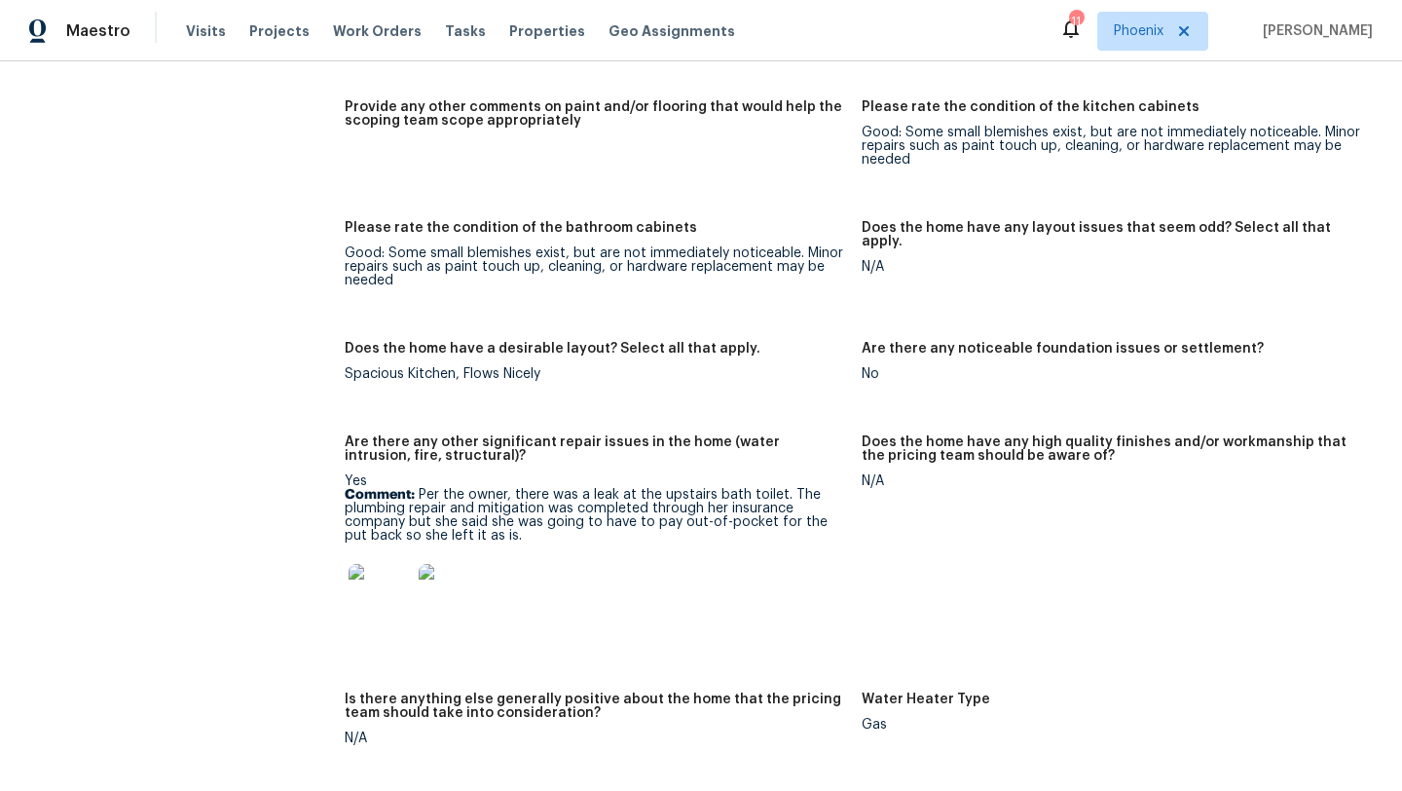
scroll to position [3909, 0]
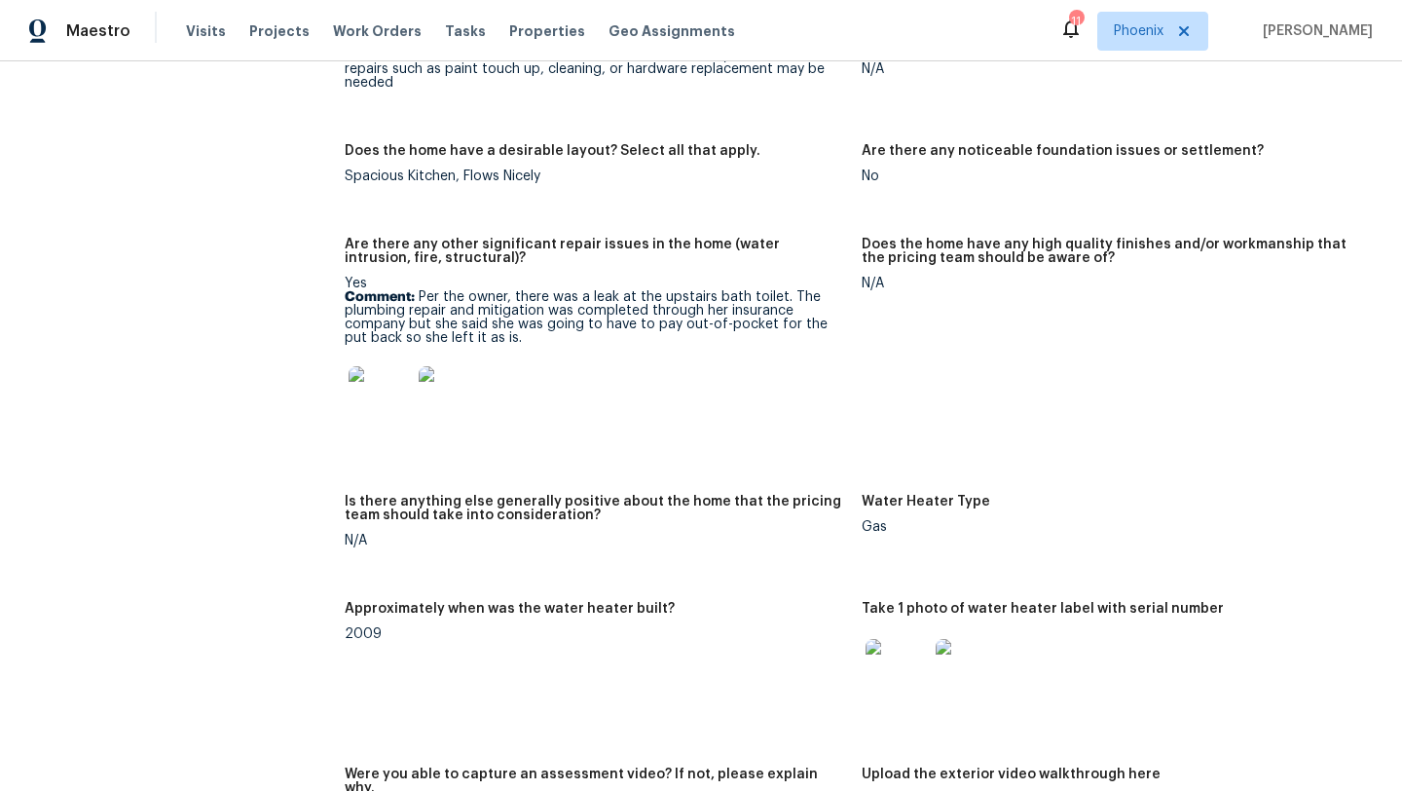
click at [382, 385] on img at bounding box center [380, 397] width 62 height 62
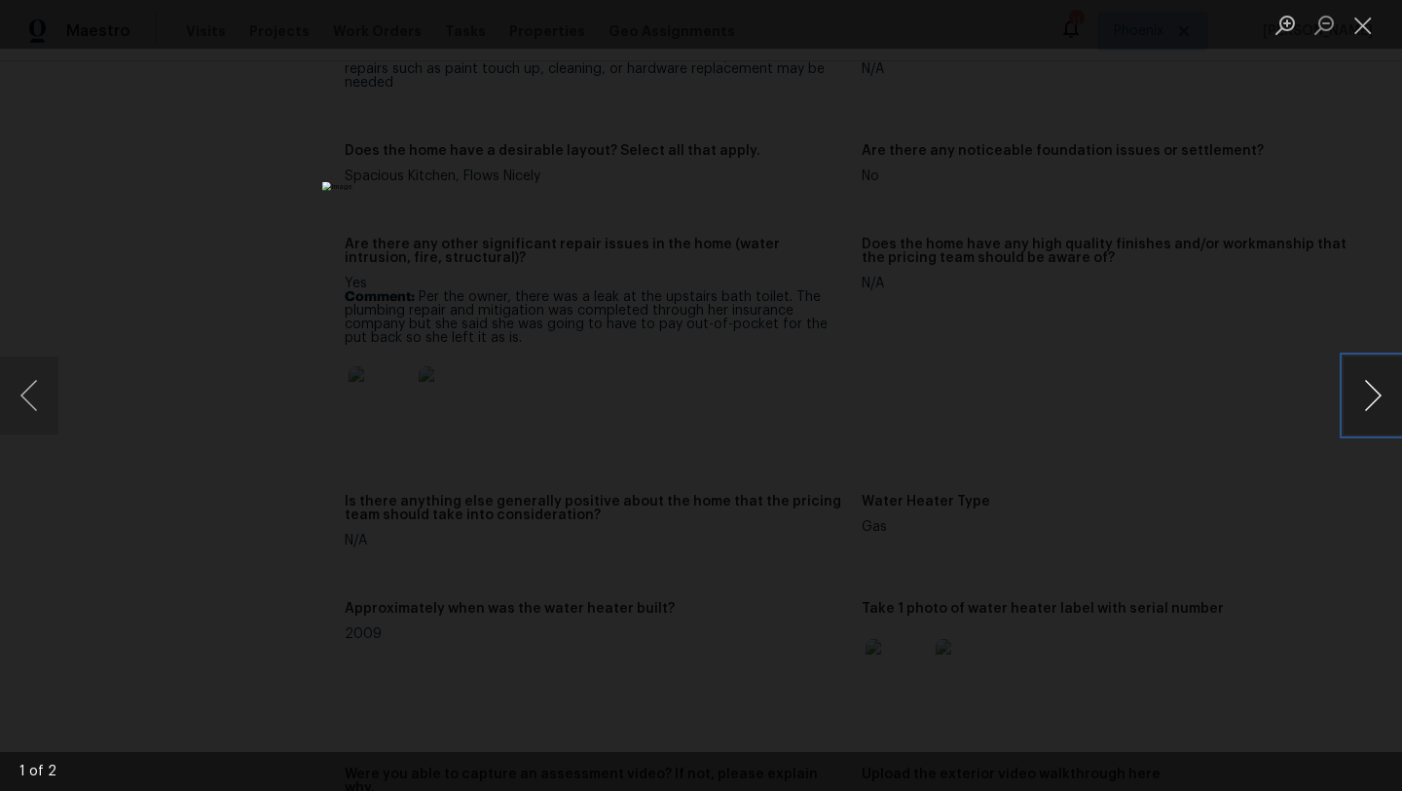
click at [1346, 401] on button "Next image" at bounding box center [1373, 395] width 58 height 78
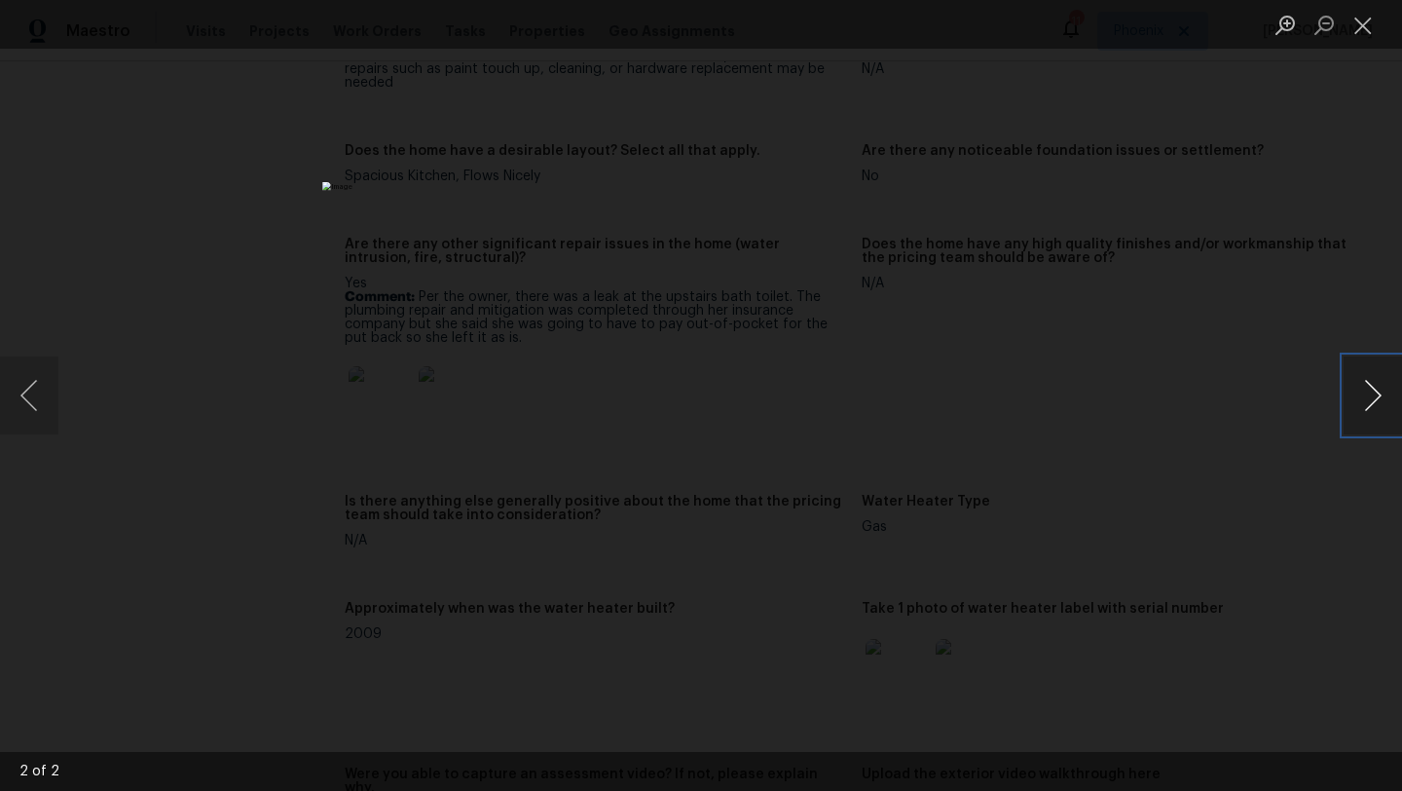
click at [1346, 401] on button "Next image" at bounding box center [1373, 395] width 58 height 78
click at [1358, 397] on button "Next image" at bounding box center [1373, 395] width 58 height 78
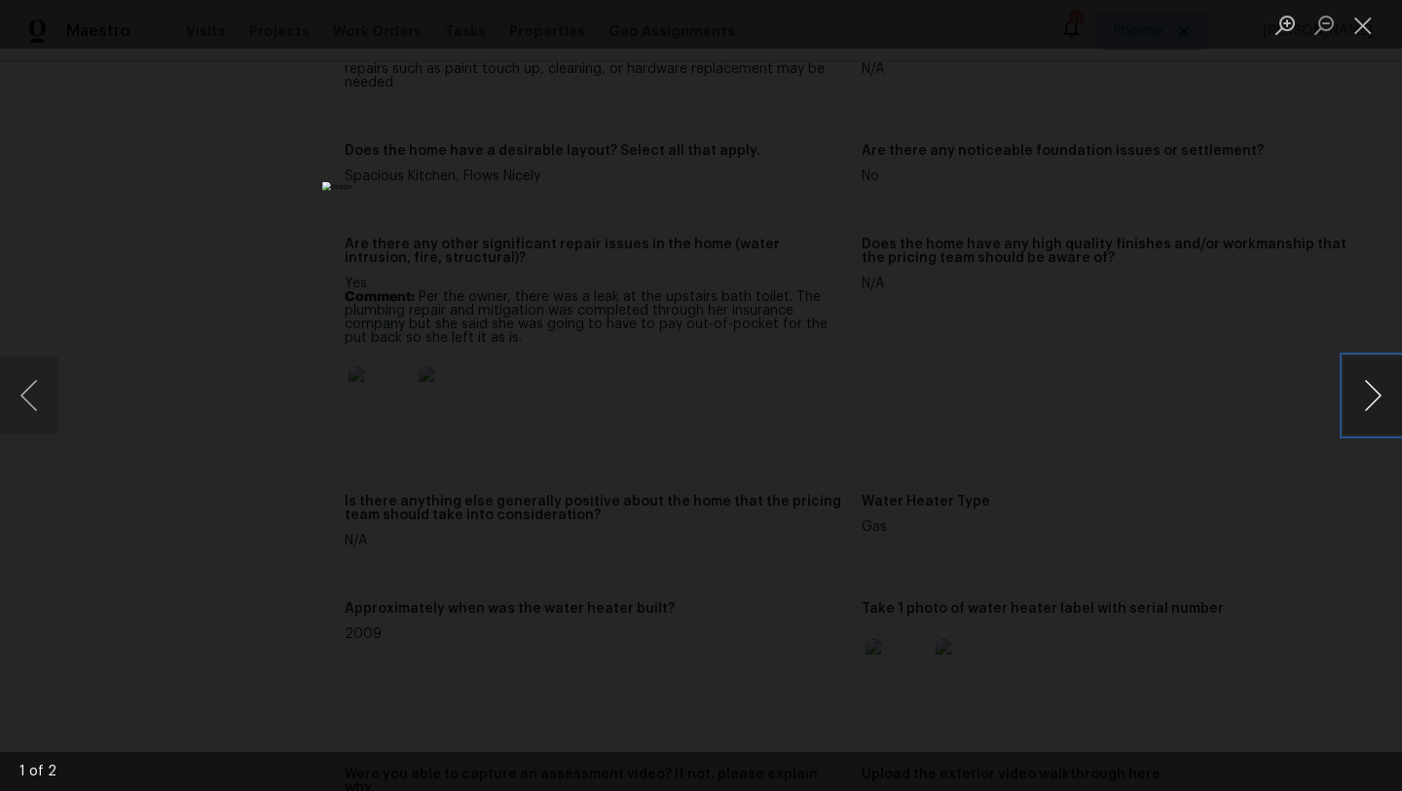
click at [1358, 397] on button "Next image" at bounding box center [1373, 395] width 58 height 78
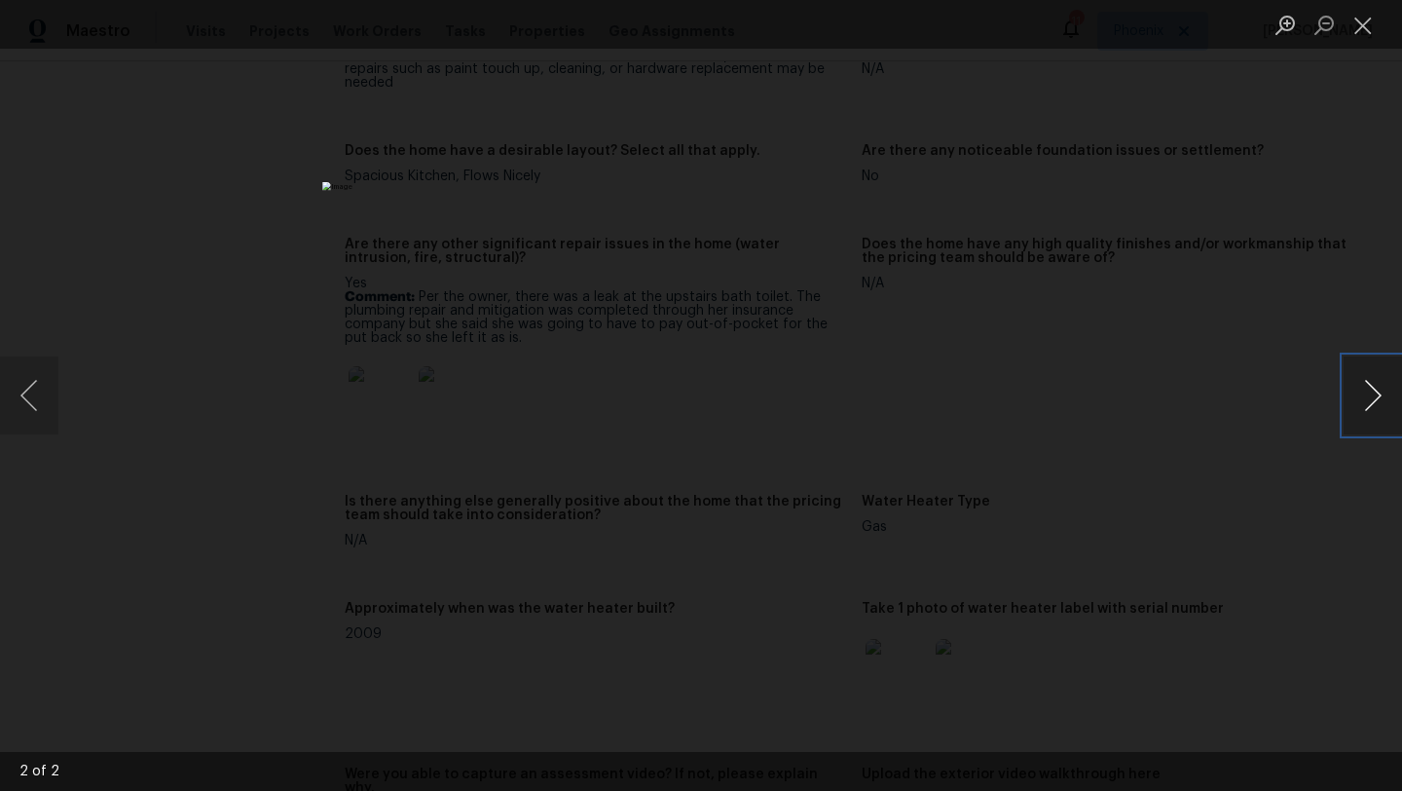
click at [1358, 397] on button "Next image" at bounding box center [1373, 395] width 58 height 78
click at [1368, 28] on button "Close lightbox" at bounding box center [1363, 25] width 39 height 34
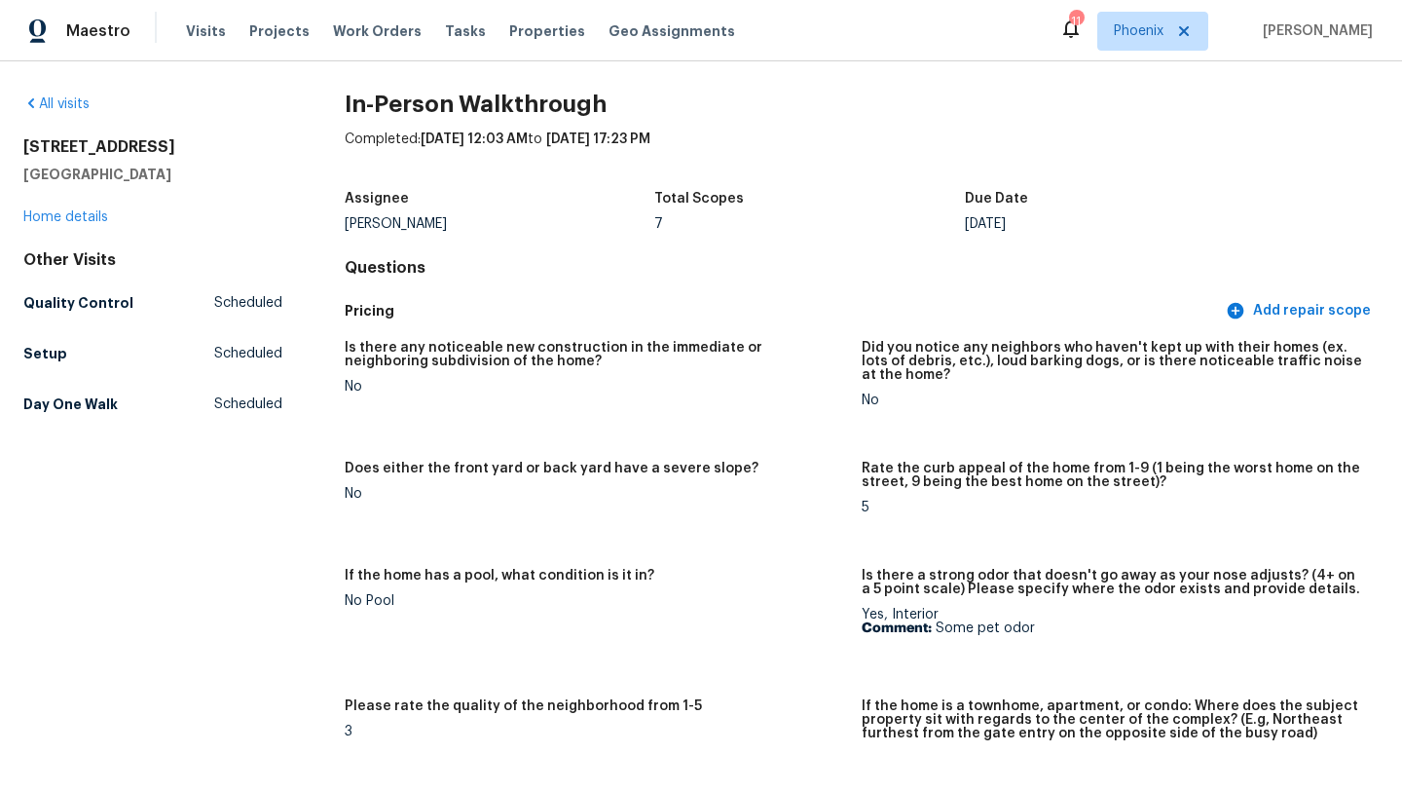
scroll to position [0, 0]
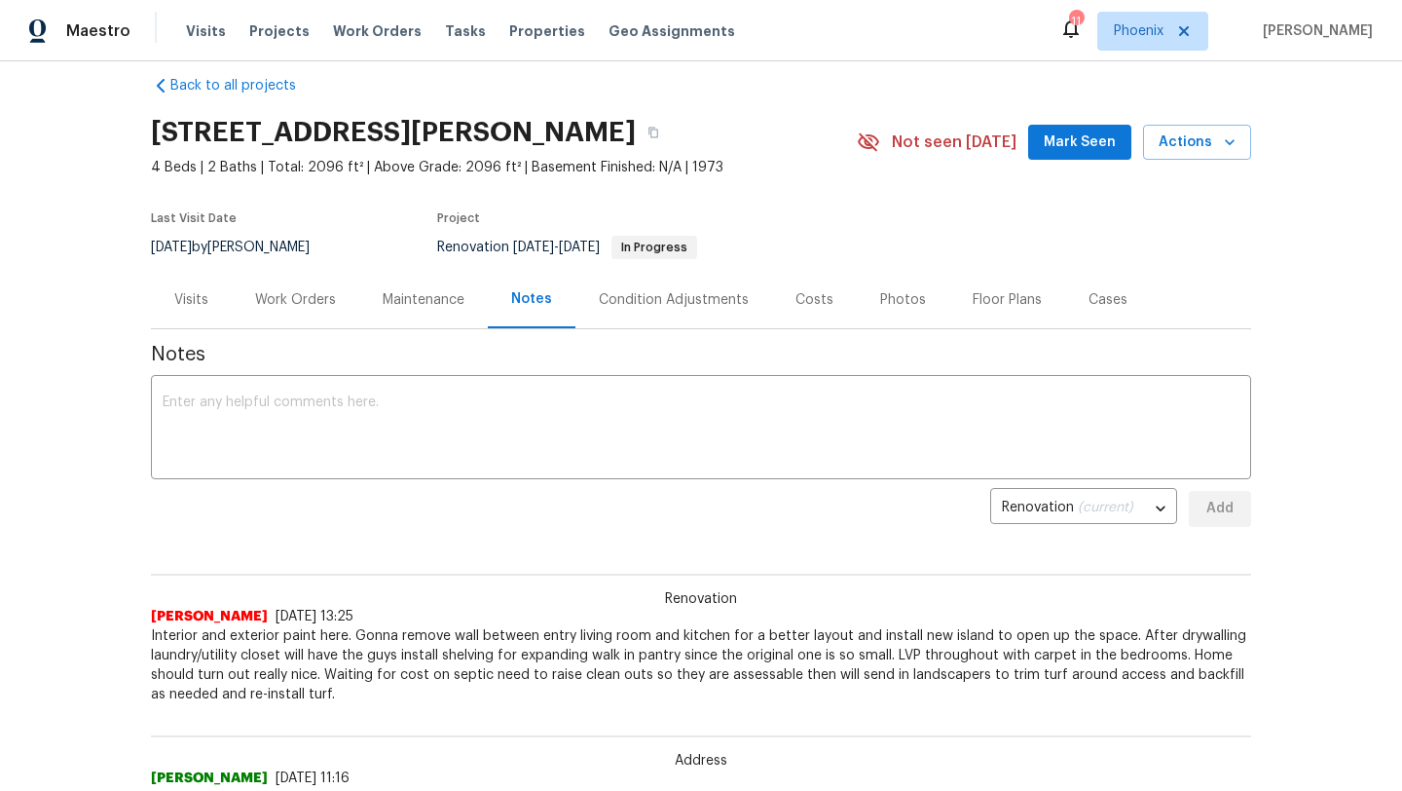
scroll to position [11, 0]
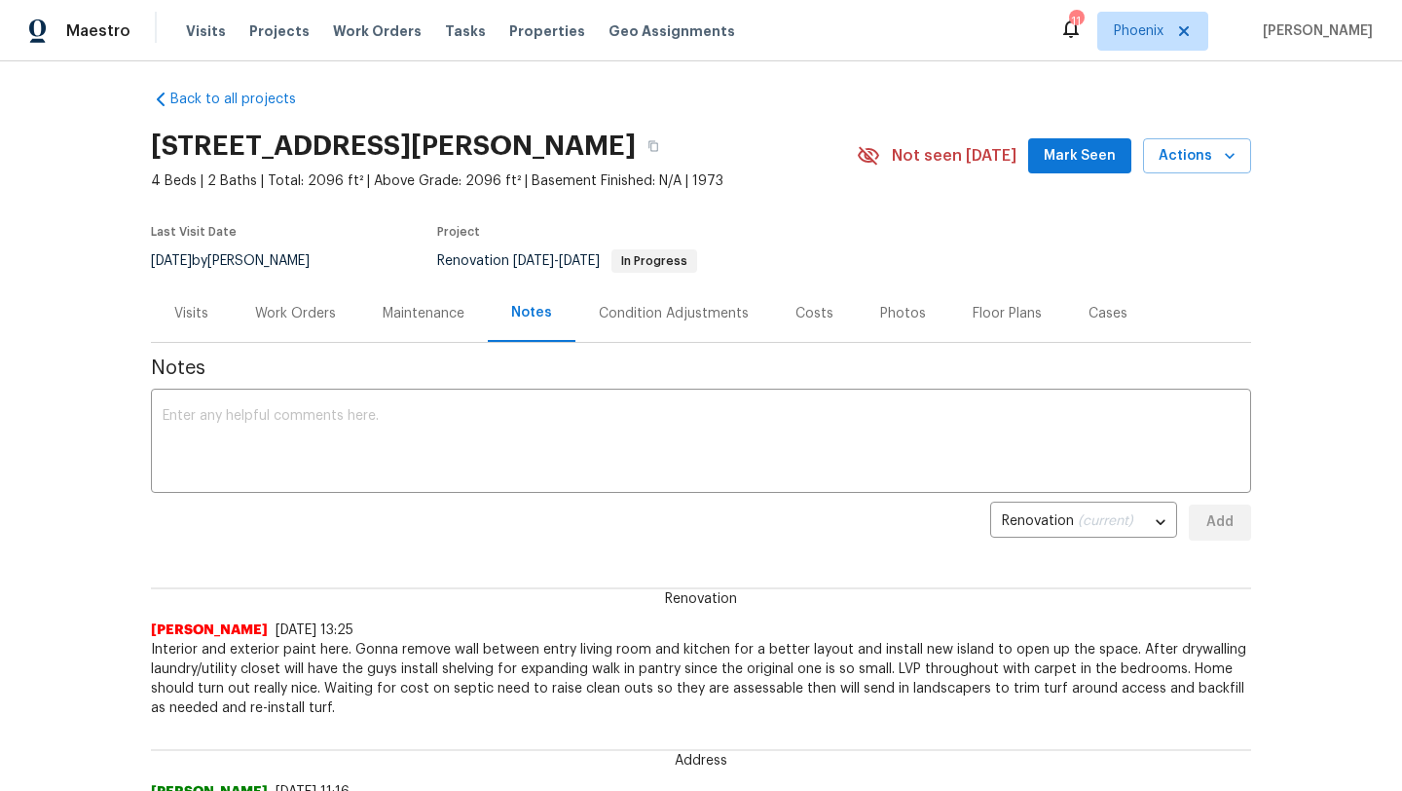
click at [317, 308] on div "Work Orders" at bounding box center [295, 313] width 81 height 19
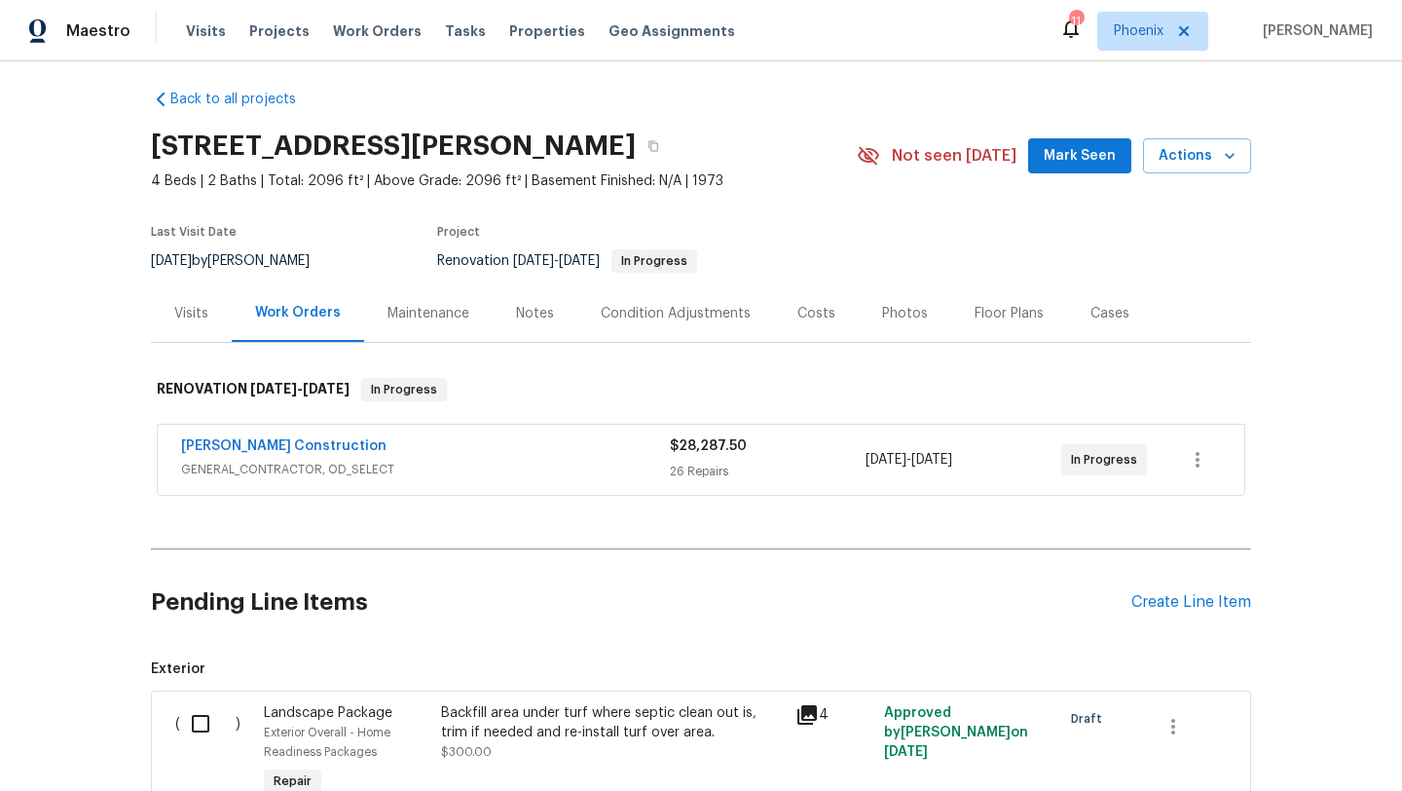
scroll to position [112, 0]
